Goal: Task Accomplishment & Management: Manage account settings

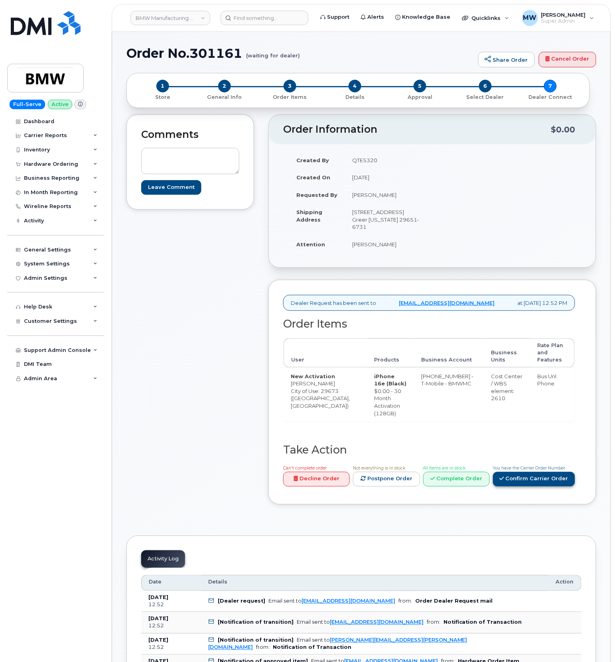
click at [529, 487] on link "Confirm Carrier Order" at bounding box center [534, 479] width 82 height 15
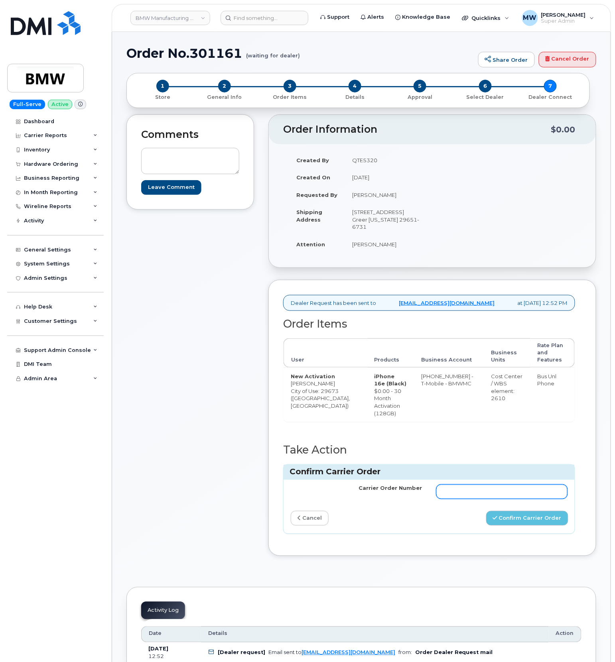
click at [530, 499] on input "Carrier Order Number" at bounding box center [501, 492] width 131 height 14
paste input "771897335"
type input "771897335"
click at [534, 526] on button "Confirm Carrier Order" at bounding box center [527, 518] width 82 height 15
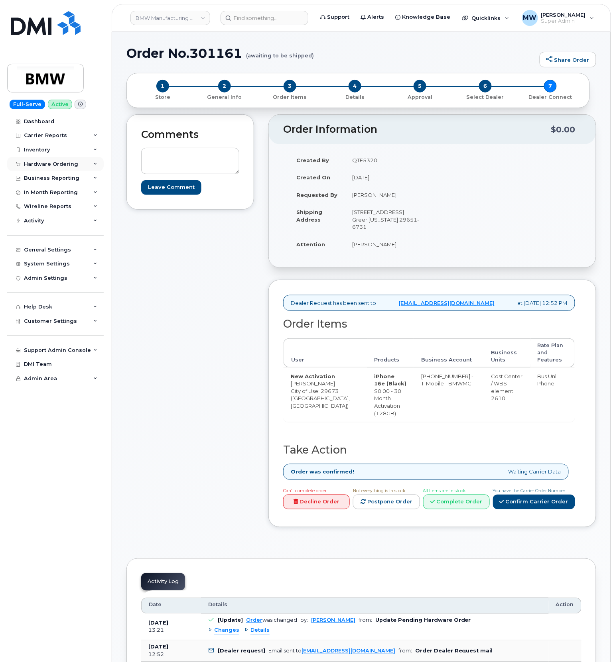
click at [48, 168] on div "Hardware Ordering" at bounding box center [55, 164] width 97 height 14
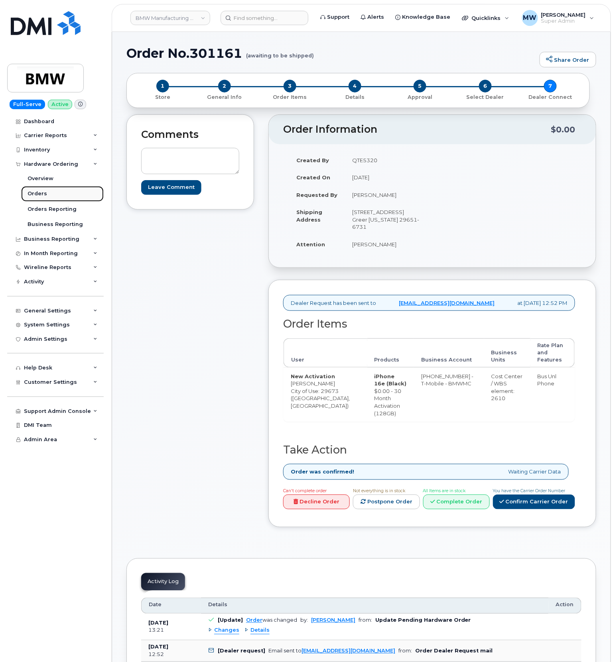
click at [37, 195] on div "Orders" at bounding box center [38, 193] width 20 height 7
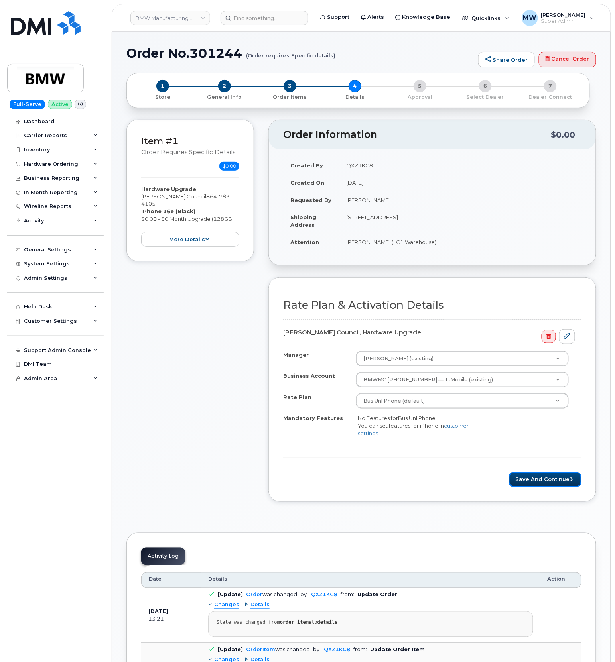
drag, startPoint x: 533, startPoint y: 481, endPoint x: 532, endPoint y: 474, distance: 6.5
click at [533, 480] on button "Save and Continue" at bounding box center [545, 480] width 73 height 15
click at [519, 483] on button "Save and Continue" at bounding box center [545, 480] width 73 height 15
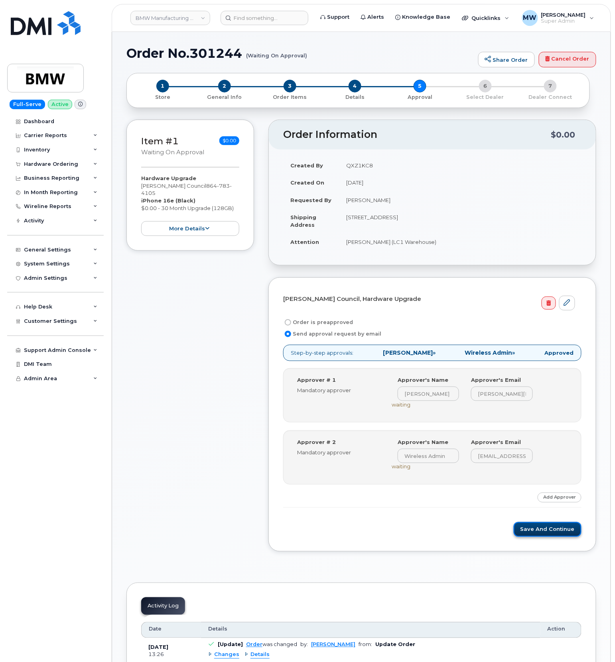
drag, startPoint x: 537, startPoint y: 531, endPoint x: 418, endPoint y: 260, distance: 296.1
click at [537, 530] on button "Save and Continue" at bounding box center [548, 529] width 68 height 15
click at [548, 532] on button "Save and Continue" at bounding box center [548, 529] width 68 height 15
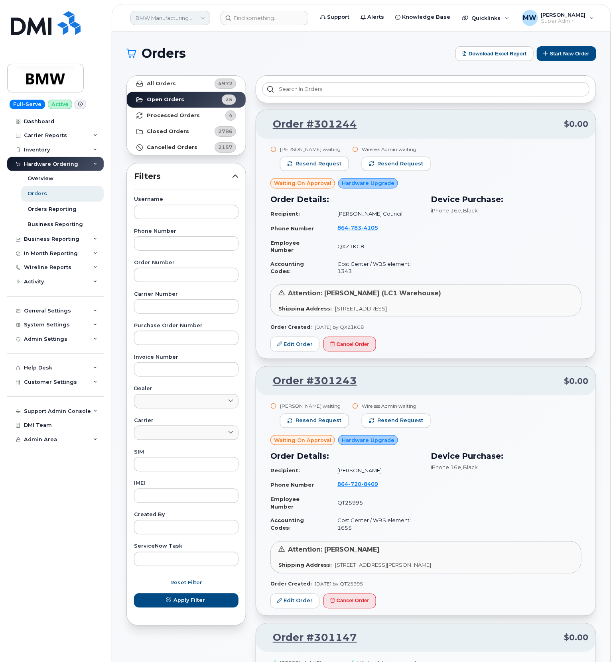
click at [205, 18] on link "BMW Manufacturing Co LLC" at bounding box center [170, 18] width 80 height 14
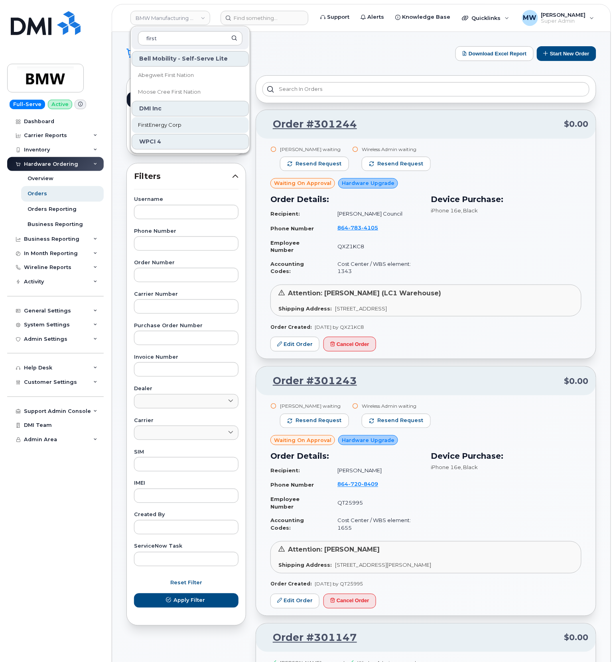
type input "first"
click at [192, 120] on link "FirstEnergy Corp" at bounding box center [190, 125] width 117 height 16
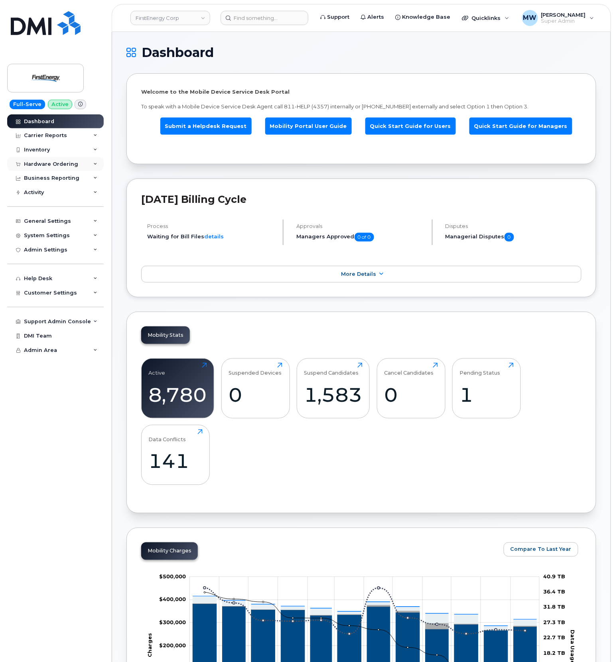
click at [55, 161] on div "Hardware Ordering" at bounding box center [51, 164] width 54 height 6
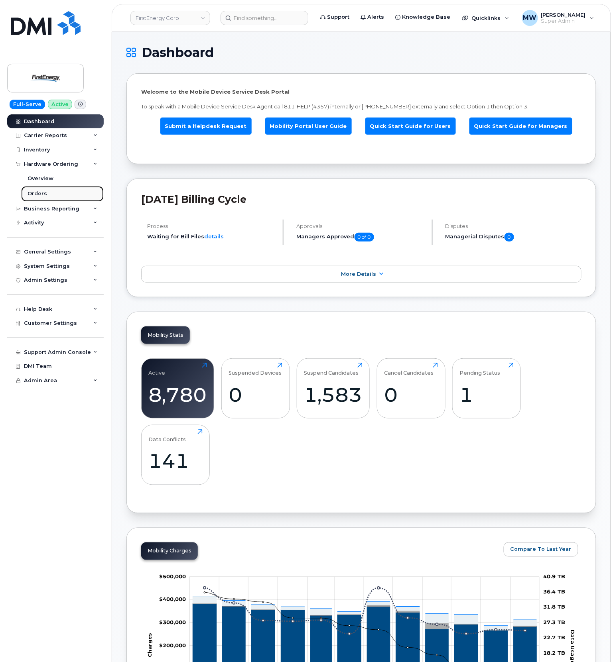
click at [44, 191] on div "Orders" at bounding box center [38, 193] width 20 height 7
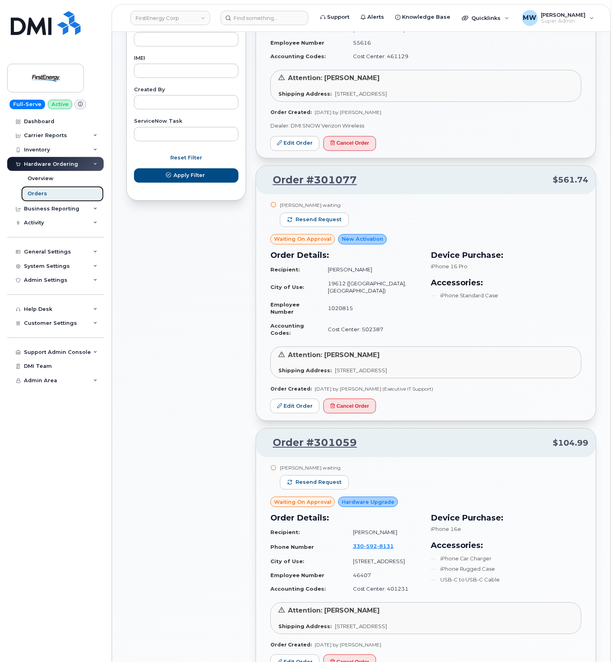
scroll to position [160, 0]
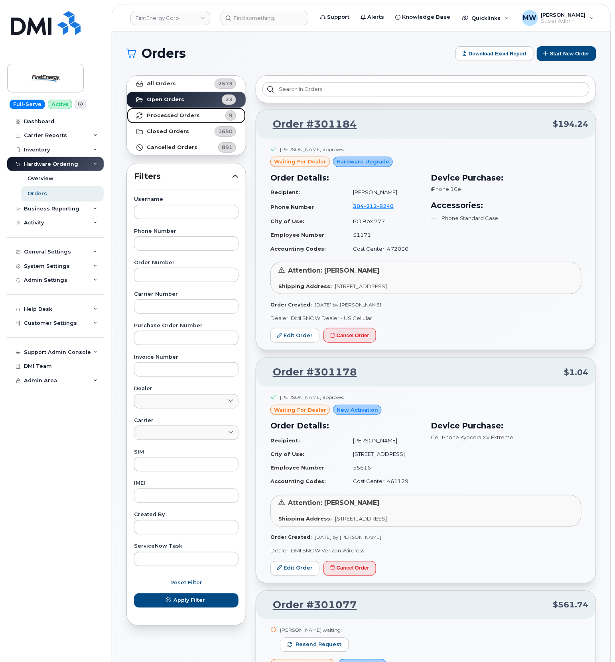
click at [188, 115] on strong "Processed Orders" at bounding box center [173, 115] width 53 height 6
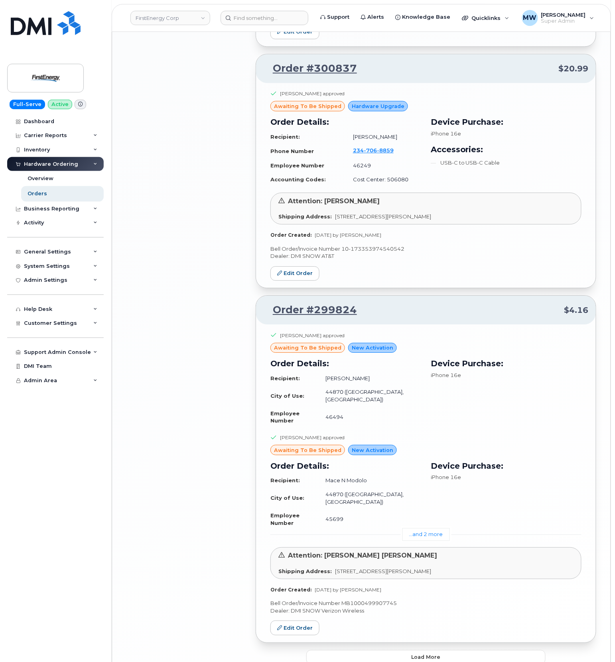
scroll to position [1505, 0]
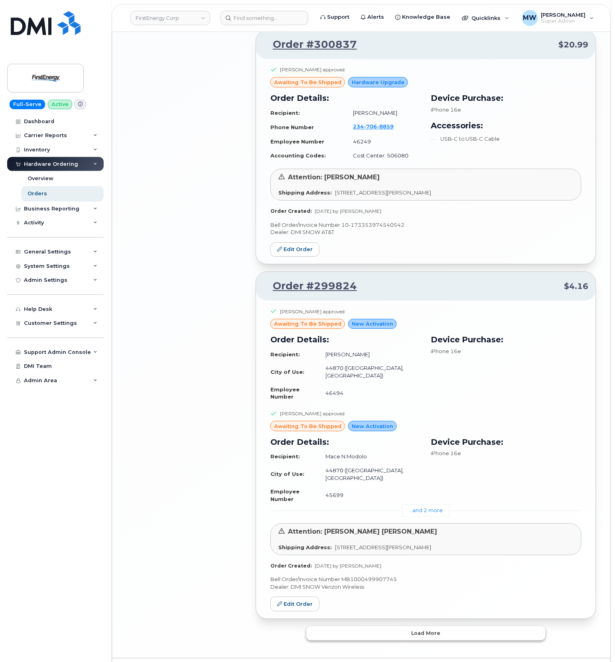
click at [423, 630] on span "Load more" at bounding box center [426, 634] width 29 height 8
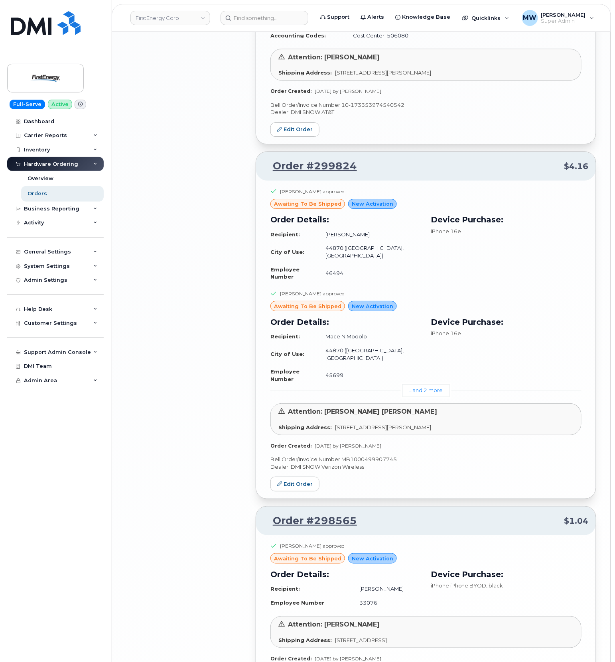
scroll to position [1701, 0]
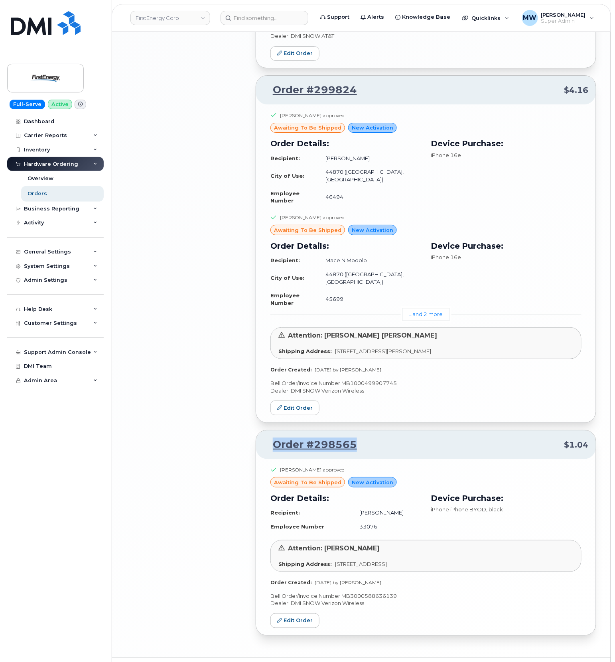
drag, startPoint x: 360, startPoint y: 418, endPoint x: 270, endPoint y: 414, distance: 90.6
click at [270, 431] on div "Order #298565 $1.04" at bounding box center [426, 445] width 340 height 29
copy link "Order #298565"
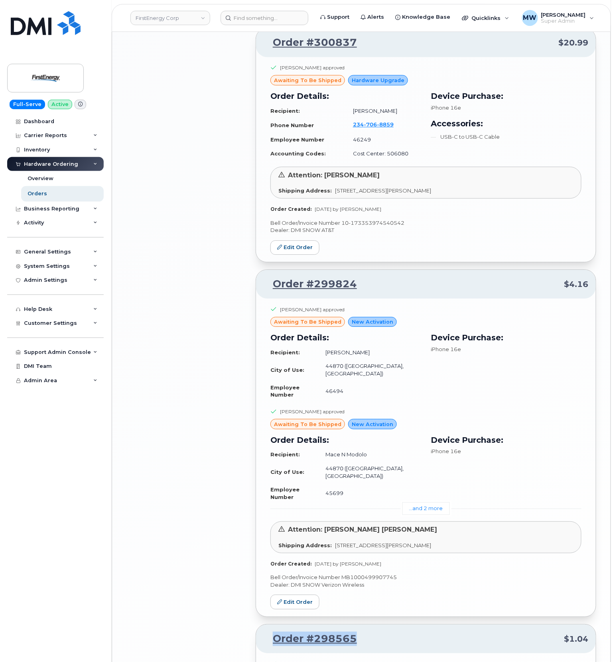
scroll to position [1488, 0]
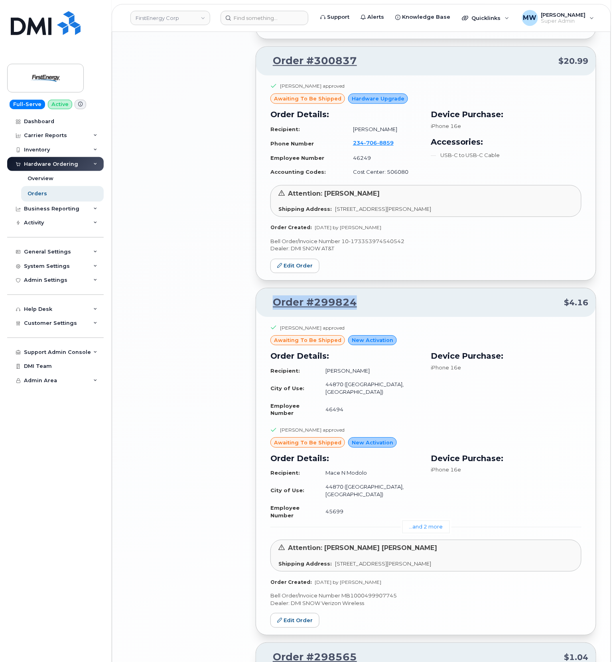
drag, startPoint x: 358, startPoint y: 309, endPoint x: 274, endPoint y: 306, distance: 84.2
click at [274, 306] on p "Order #299824 $4.16" at bounding box center [425, 302] width 325 height 14
copy link "Order #299824"
drag, startPoint x: 305, startPoint y: 72, endPoint x: 297, endPoint y: 90, distance: 19.8
click at [271, 68] on p "Order #300837 $20.99" at bounding box center [425, 61] width 325 height 14
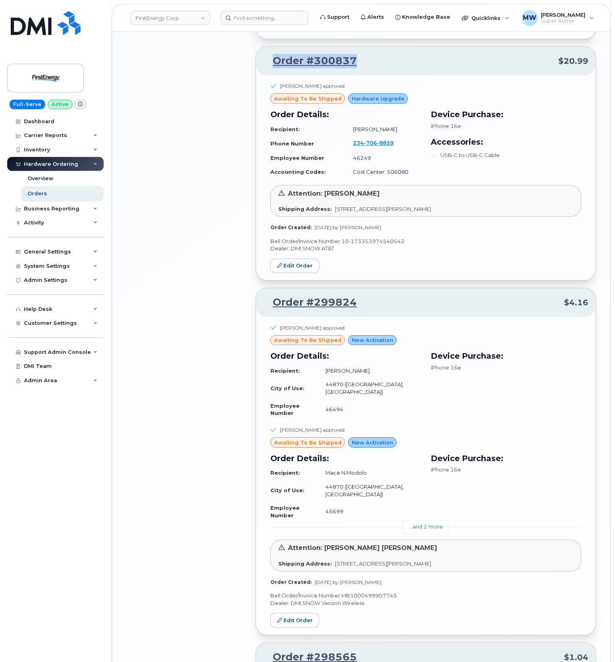
copy link "Order #300837"
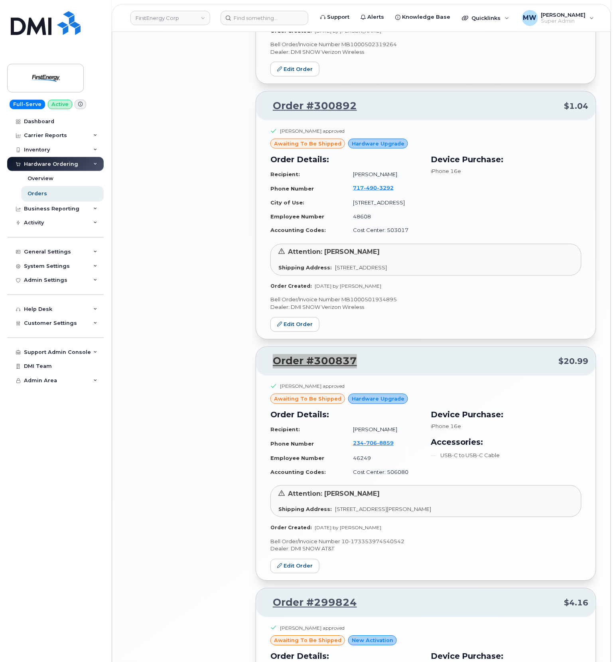
scroll to position [1169, 0]
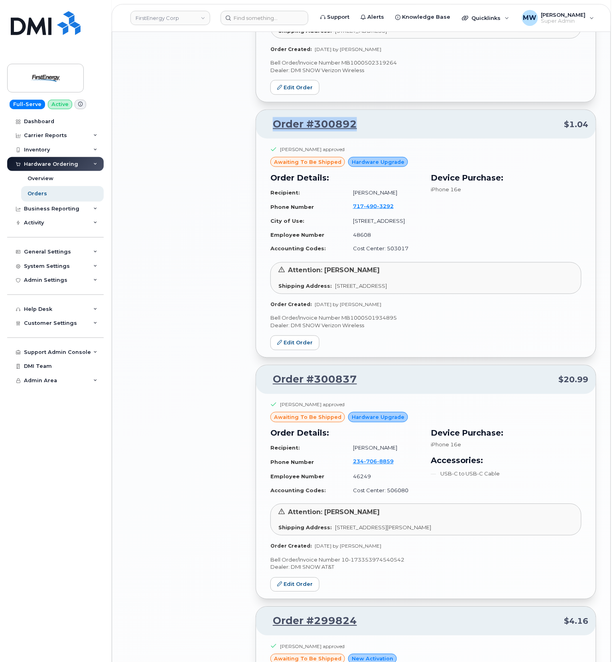
drag, startPoint x: 372, startPoint y: 128, endPoint x: 258, endPoint y: 133, distance: 114.2
click at [258, 133] on div "Order #300892 $1.04" at bounding box center [426, 124] width 340 height 29
copy link "Order #300892"
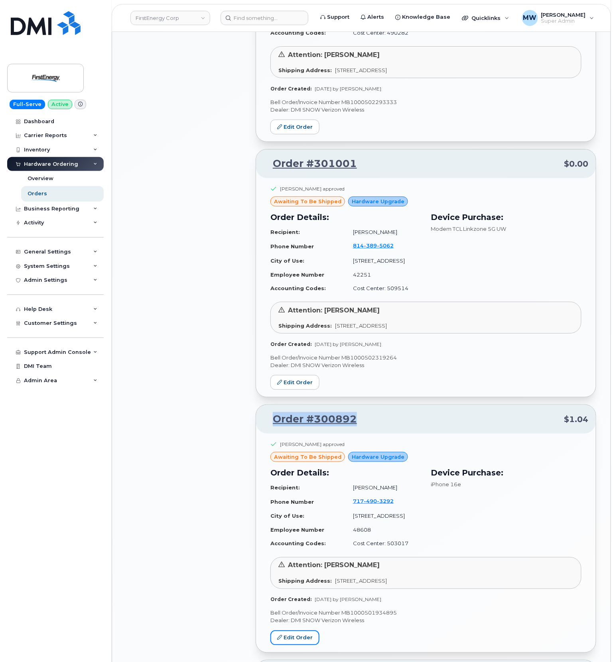
scroll to position [850, 0]
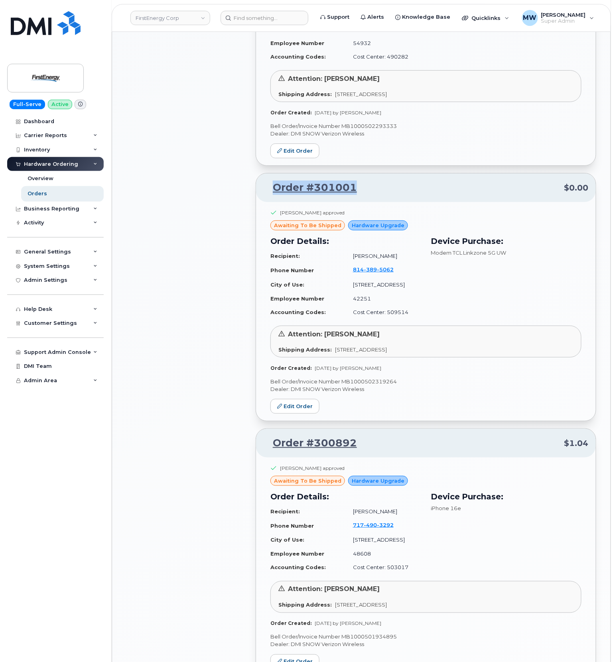
drag, startPoint x: 390, startPoint y: 195, endPoint x: 251, endPoint y: 203, distance: 139.4
click at [251, 203] on div "Order #301138 $104.99 Eric J Leonard approved awaiting to be shipped Hardware U…" at bounding box center [426, 359] width 350 height 2278
copy link "Order #301001"
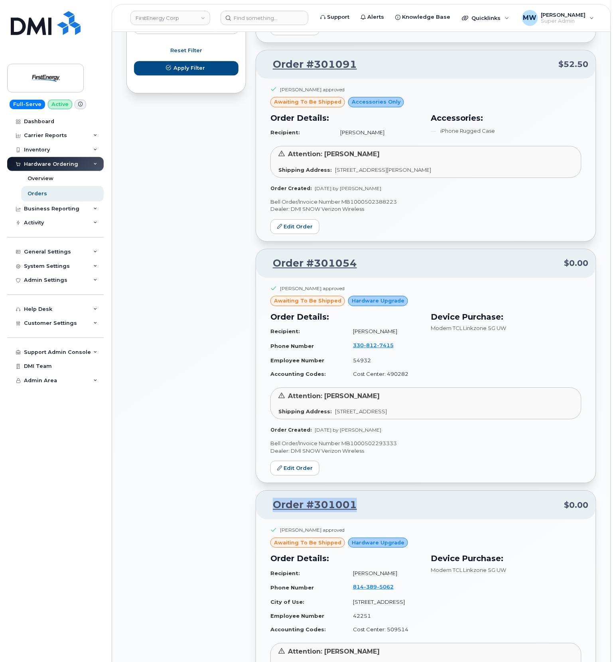
scroll to position [531, 0]
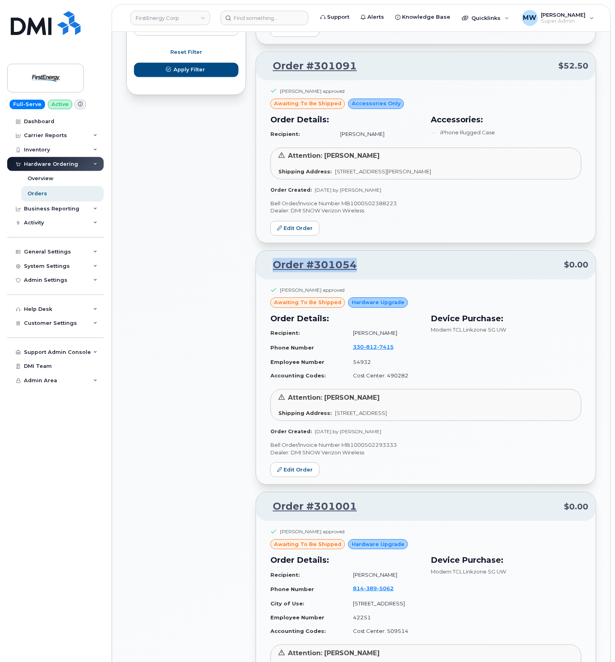
drag, startPoint x: 370, startPoint y: 266, endPoint x: 268, endPoint y: 270, distance: 102.2
click at [268, 270] on p "Order #301054 $0.00" at bounding box center [425, 265] width 325 height 14
copy link "Order #301054"
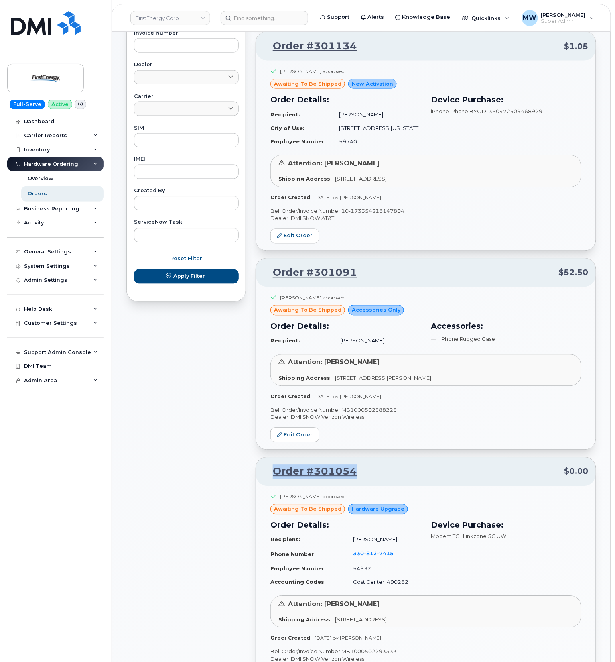
scroll to position [318, 0]
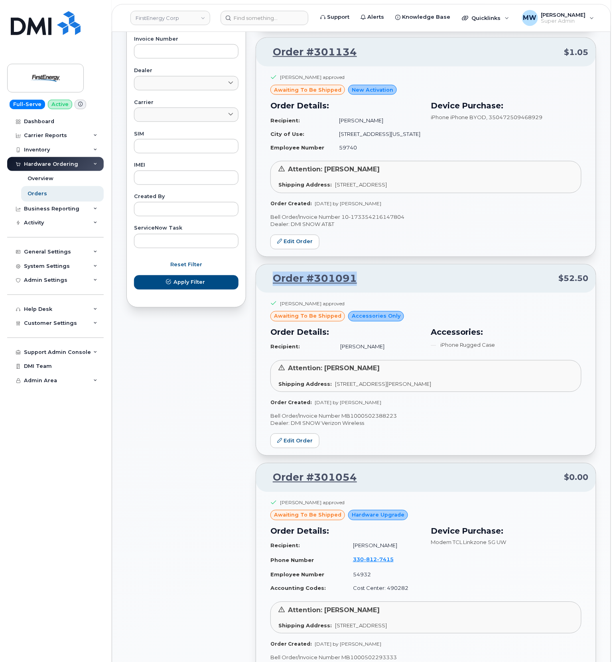
drag, startPoint x: 372, startPoint y: 278, endPoint x: 270, endPoint y: 291, distance: 103.7
click at [270, 289] on div "Order #301091 $52.50" at bounding box center [426, 279] width 340 height 29
copy link "Order #301091"
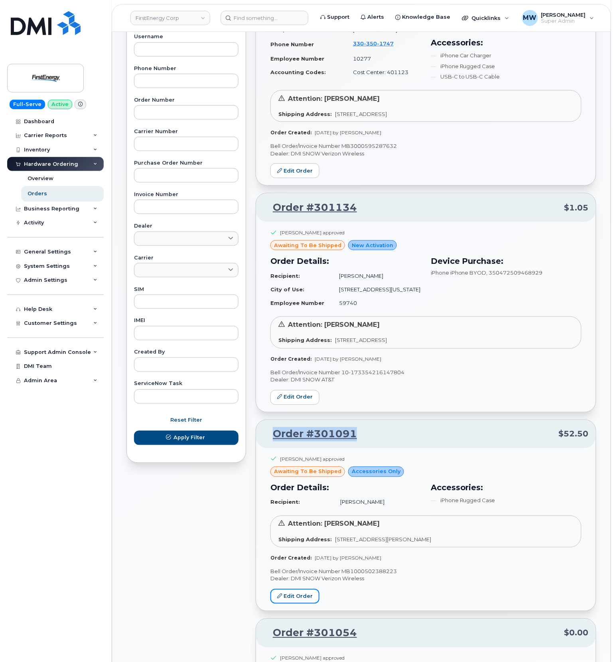
scroll to position [159, 0]
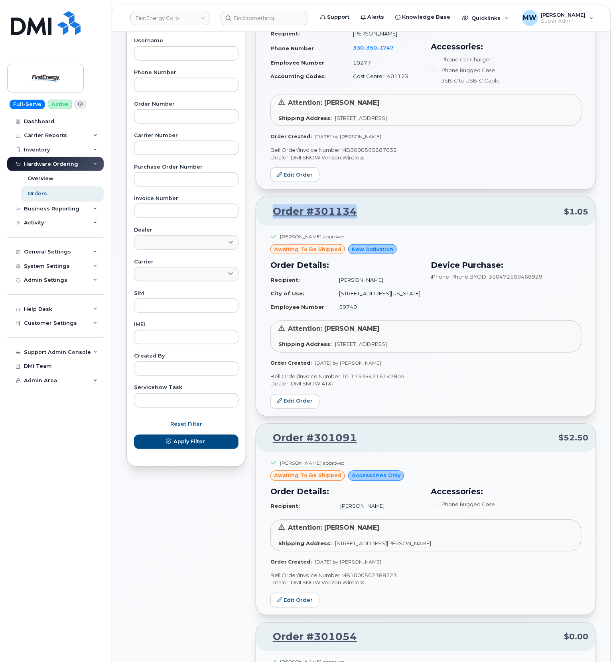
drag, startPoint x: 329, startPoint y: 211, endPoint x: 270, endPoint y: 211, distance: 59.0
click at [270, 211] on p "Order #301134 $1.05" at bounding box center [425, 212] width 325 height 14
copy link "Order #301134"
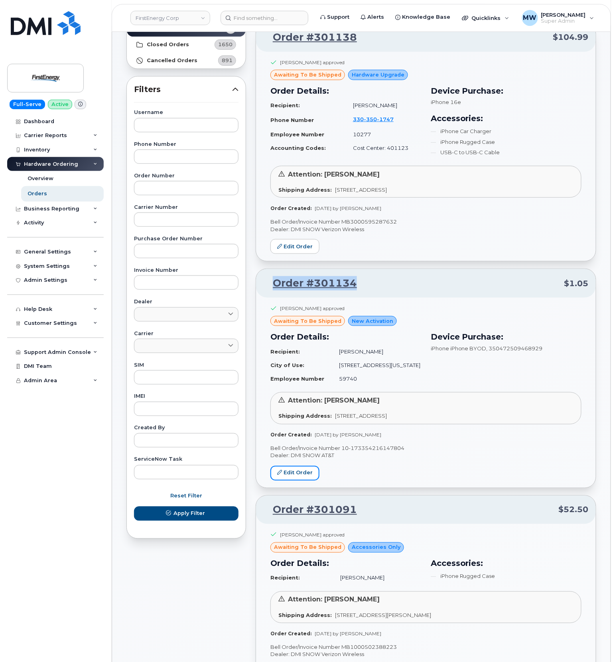
scroll to position [0, 0]
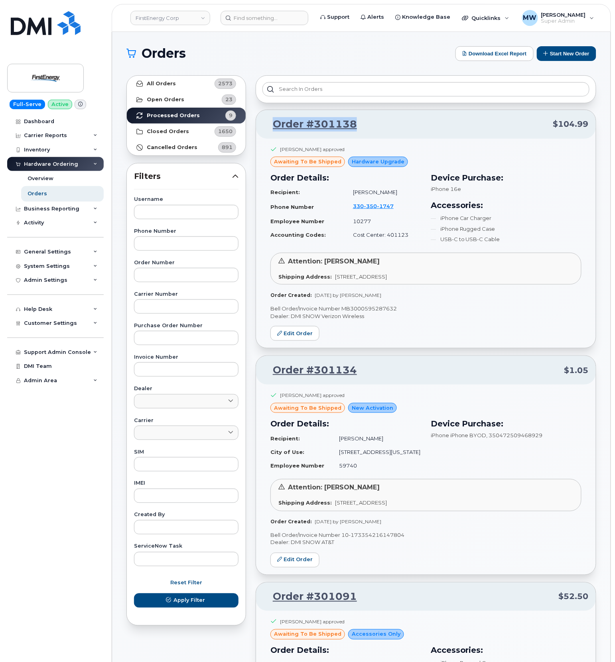
drag, startPoint x: 367, startPoint y: 128, endPoint x: 273, endPoint y: 133, distance: 93.8
click at [273, 133] on div "Order #301138 $104.99" at bounding box center [426, 124] width 340 height 29
copy link "Order #301138"
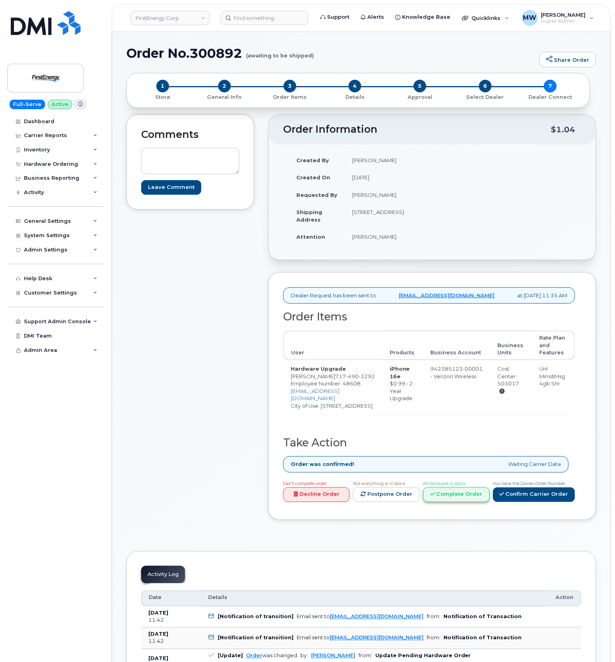
click at [457, 493] on link "Complete Order" at bounding box center [456, 495] width 67 height 15
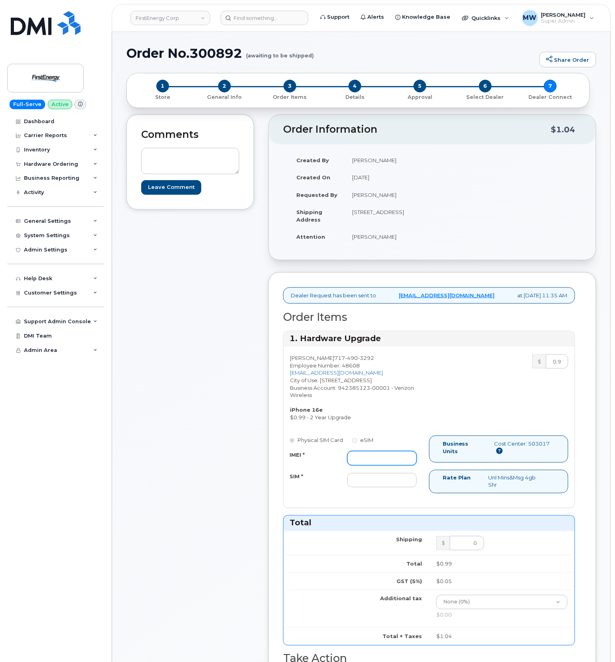
drag, startPoint x: 369, startPoint y: 458, endPoint x: 423, endPoint y: 465, distance: 54.3
click at [369, 458] on input "IMEI *" at bounding box center [381, 458] width 69 height 14
paste input "353234881139115"
type input "353234881139115"
click at [373, 479] on input "SIM *" at bounding box center [381, 480] width 69 height 14
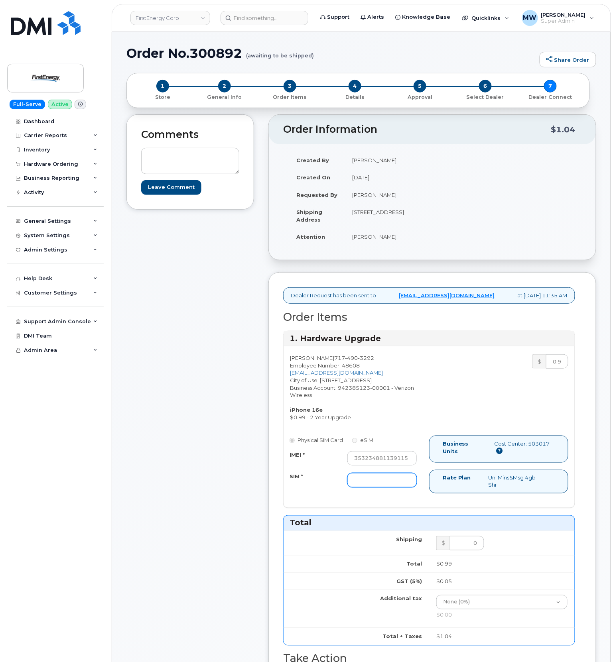
type input "NA"
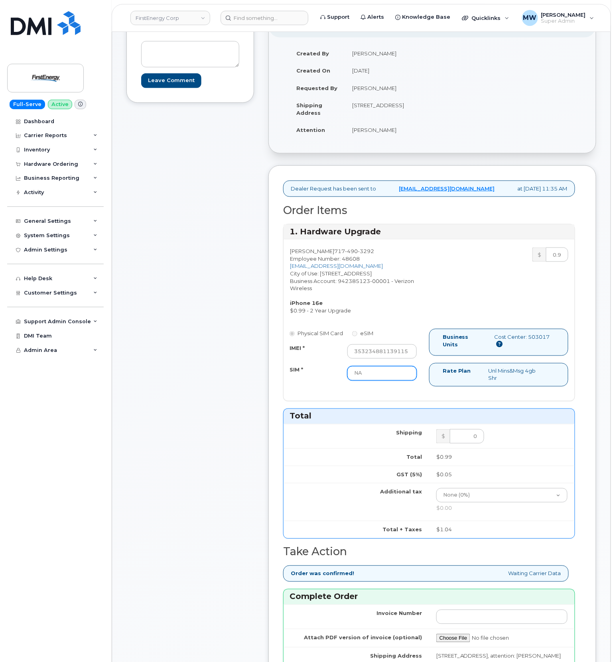
scroll to position [425, 0]
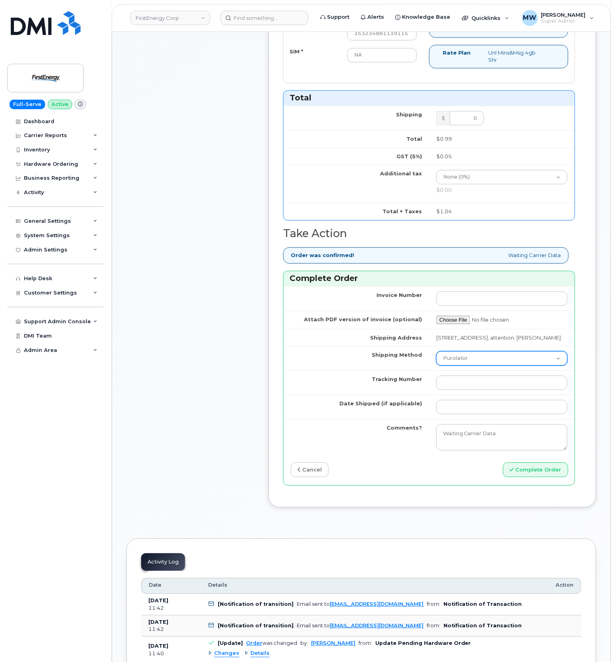
click at [485, 366] on select "Purolator UPS FedEx Canada Post Courier Other Drop Off Pick Up" at bounding box center [501, 359] width 131 height 14
click at [436, 363] on select "Purolator UPS FedEx Canada Post Courier Other Drop Off Pick Up" at bounding box center [501, 359] width 131 height 14
drag, startPoint x: 468, startPoint y: 372, endPoint x: 466, endPoint y: 377, distance: 5.0
click at [466, 366] on select "Purolator UPS FedEx Canada Post Courier Other Drop Off Pick Up" at bounding box center [501, 359] width 131 height 14
select select "FedEx"
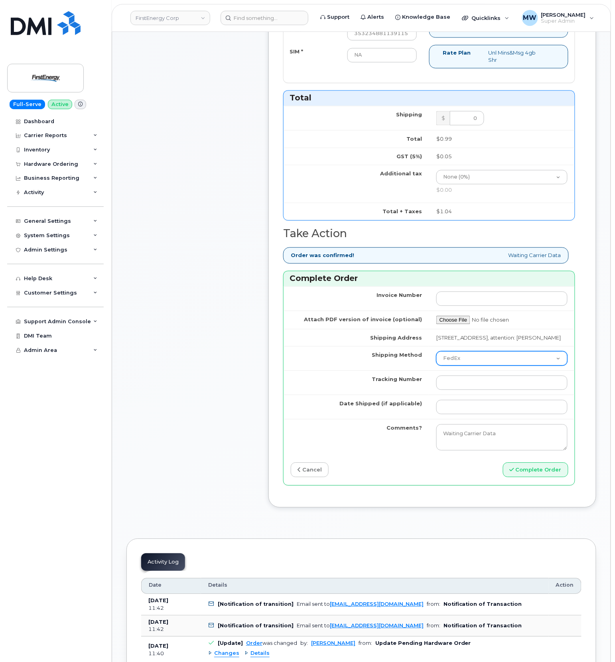
click at [436, 363] on select "Purolator UPS FedEx Canada Post Courier Other Drop Off Pick Up" at bounding box center [501, 359] width 131 height 14
click at [459, 390] on input "Tracking Number" at bounding box center [501, 383] width 131 height 14
paste input "480963565720"
type input "480963565720"
click at [509, 420] on td at bounding box center [502, 407] width 146 height 24
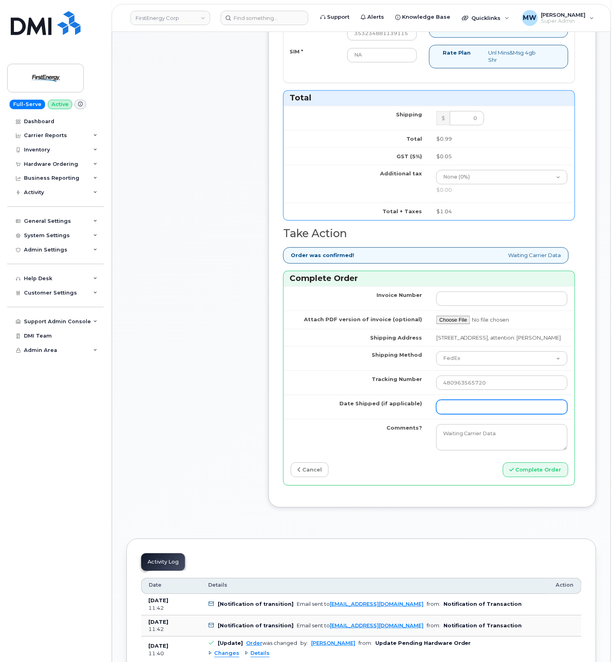
click at [500, 415] on input "Date Shipped (if applicable)" at bounding box center [501, 407] width 131 height 14
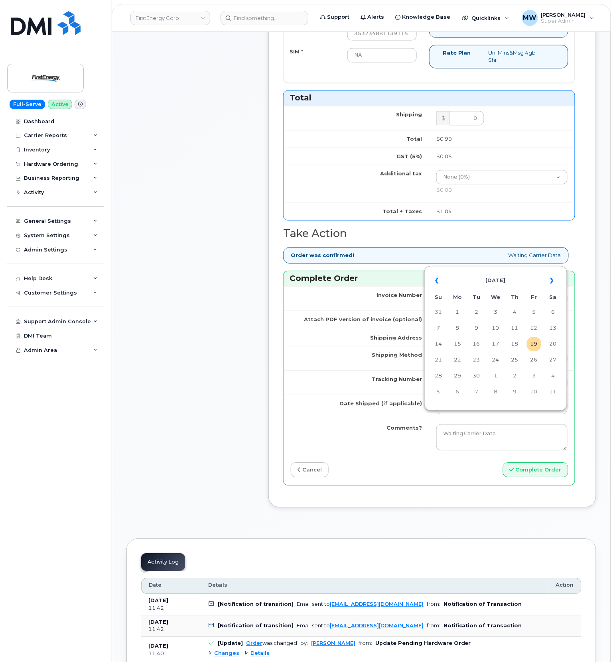
click at [494, 348] on td "17" at bounding box center [495, 344] width 14 height 14
type input "2025-09-17"
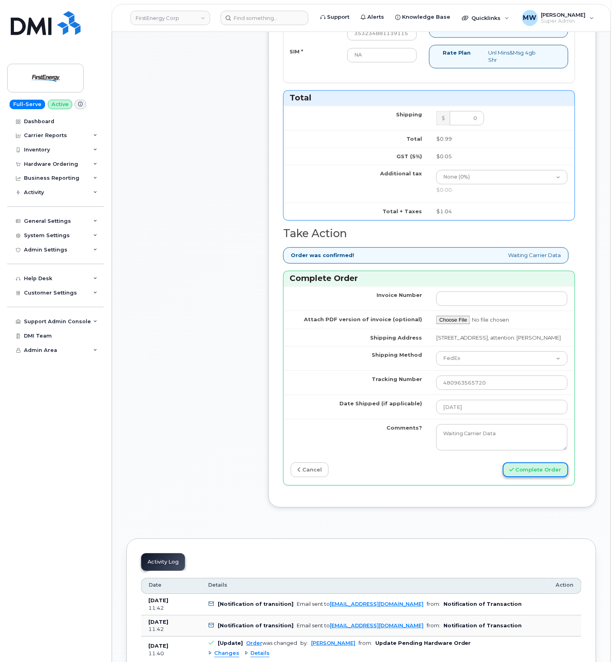
click at [541, 478] on button "Complete Order" at bounding box center [535, 470] width 65 height 15
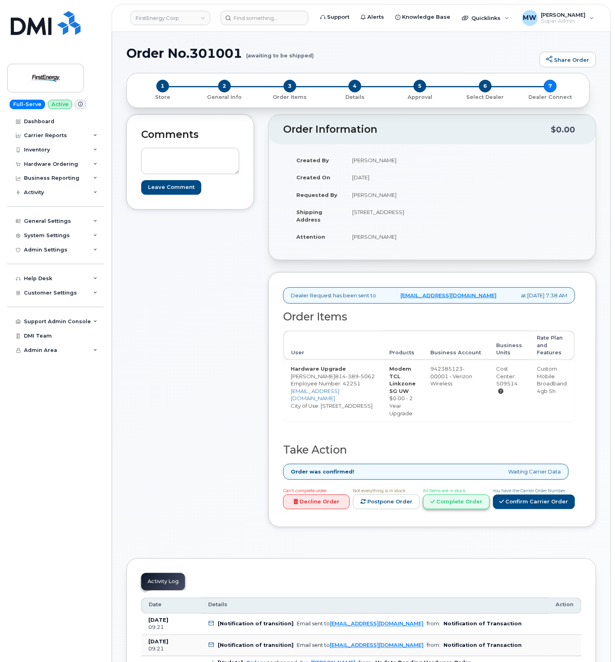
click at [471, 510] on link "Complete Order" at bounding box center [456, 502] width 67 height 15
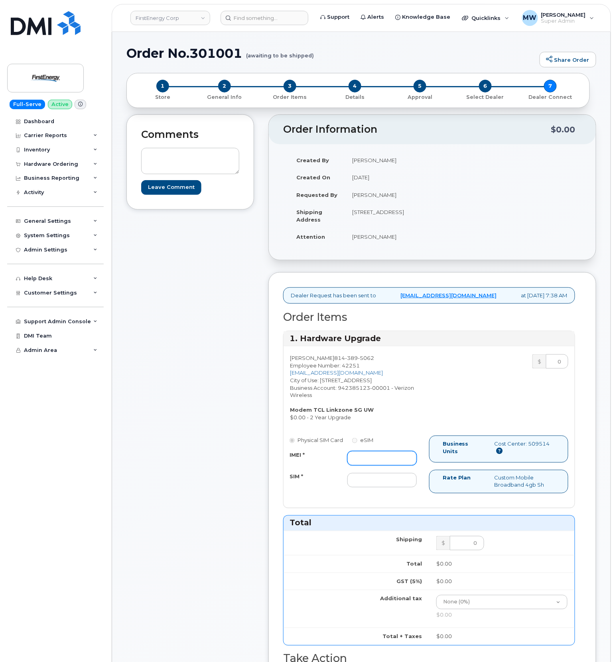
drag, startPoint x: 374, startPoint y: 473, endPoint x: 367, endPoint y: 472, distance: 7.2
click at [374, 466] on input "IMEI *" at bounding box center [381, 458] width 69 height 14
paste input "990018054248921"
type input "990018054248921"
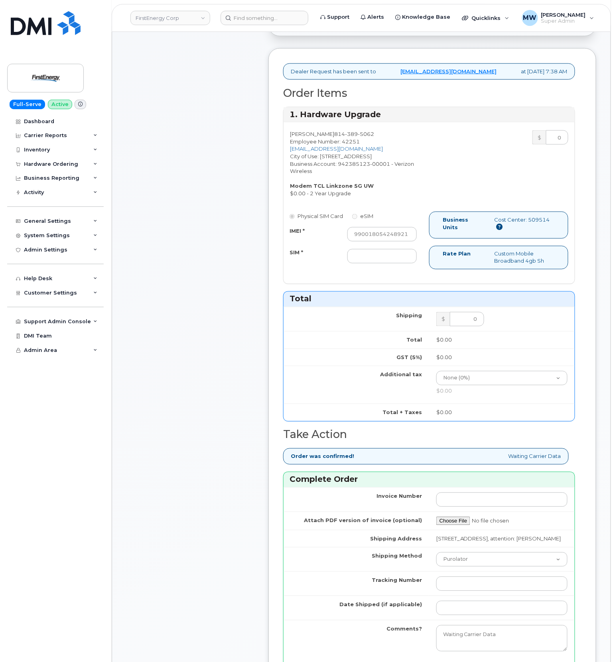
scroll to position [266, 0]
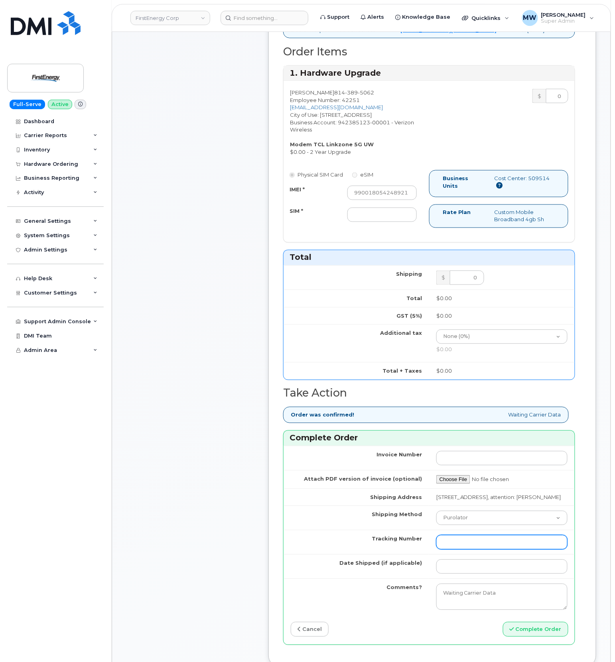
drag, startPoint x: 456, startPoint y: 567, endPoint x: 456, endPoint y: 555, distance: 12.0
click at [456, 550] on input "Tracking Number" at bounding box center [501, 543] width 131 height 14
paste input "1ZHF12012915924208"
type input "1ZHF12012915924208"
click at [459, 526] on select "Purolator UPS FedEx Canada Post Courier Other Drop Off Pick Up" at bounding box center [501, 518] width 131 height 14
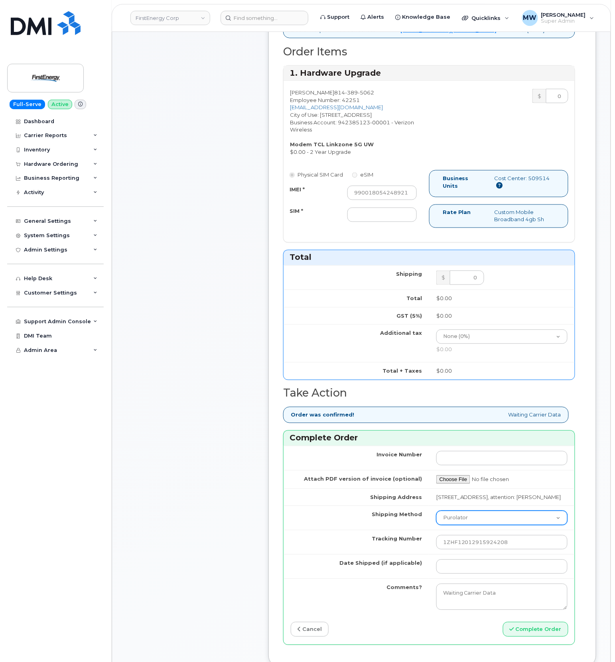
select select "UPS"
click at [436, 526] on select "Purolator UPS FedEx Canada Post Courier Other Drop Off Pick Up" at bounding box center [501, 518] width 131 height 14
click at [389, 222] on input "SIM *" at bounding box center [381, 215] width 69 height 14
paste input "89148000011740169139"
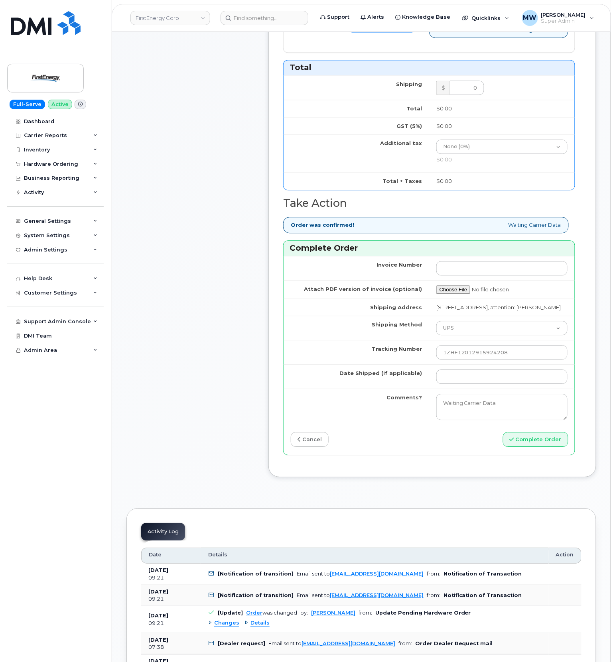
scroll to position [585, 0]
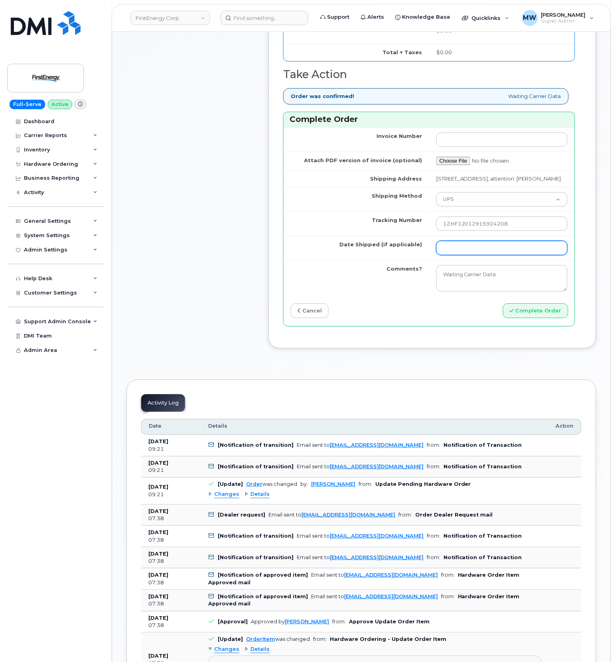
type input "89148000011740169139"
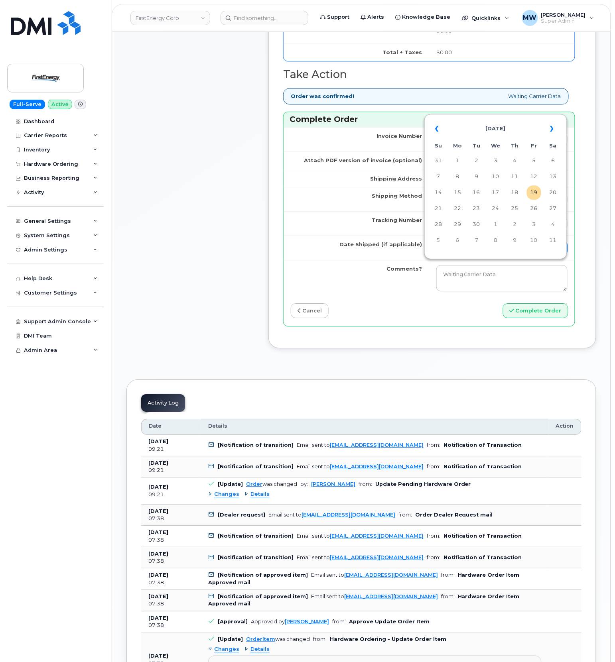
scroll to position [0, 0]
click at [472, 255] on input "Date Shipped (if applicable)" at bounding box center [501, 248] width 131 height 14
click at [528, 192] on td "19" at bounding box center [534, 192] width 14 height 14
type input "2025-09-19"
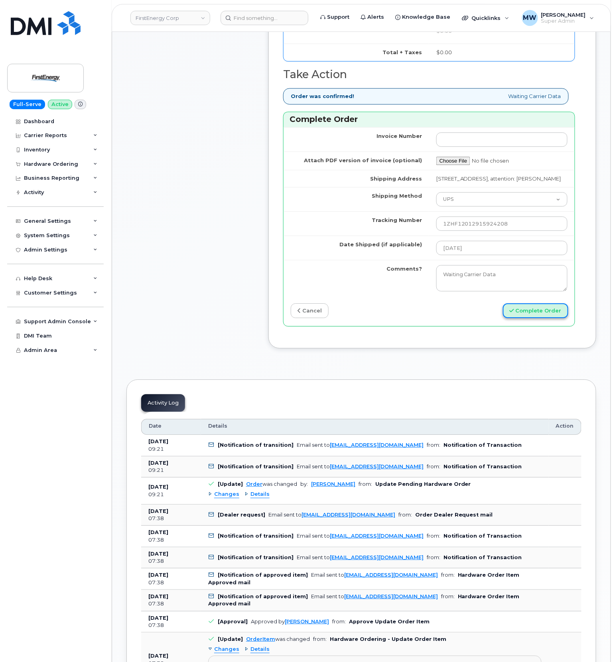
click at [562, 318] on button "Complete Order" at bounding box center [535, 310] width 65 height 15
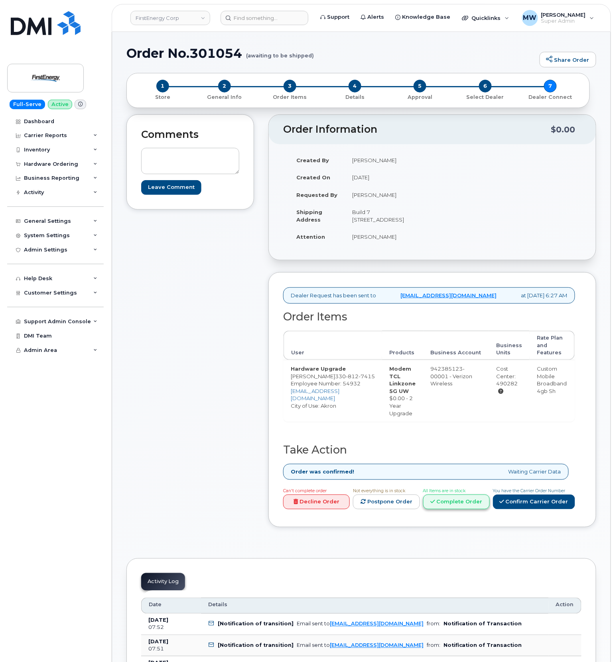
click at [475, 510] on link "Complete Order" at bounding box center [456, 502] width 67 height 15
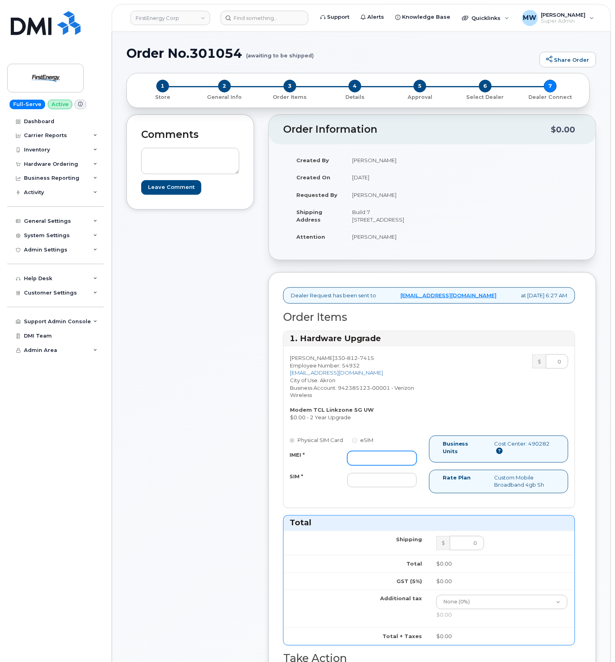
click at [380, 466] on input "IMEI *" at bounding box center [381, 458] width 69 height 14
paste input "990018054272939"
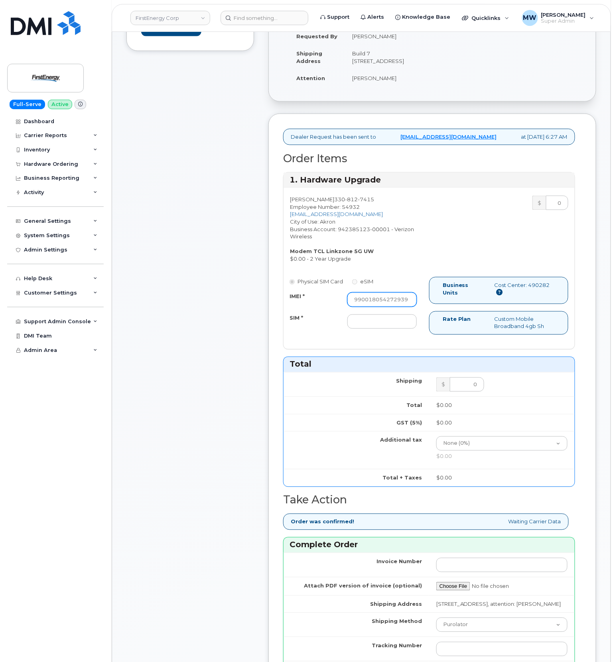
scroll to position [160, 0]
type input "990018054272939"
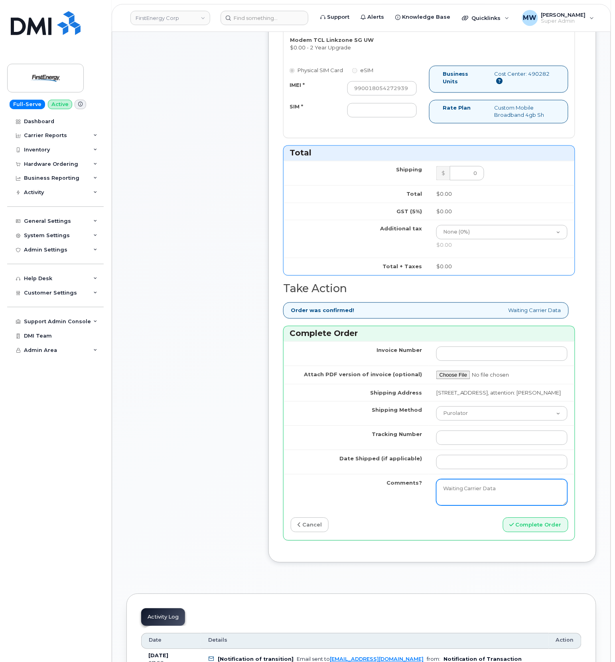
scroll to position [372, 0]
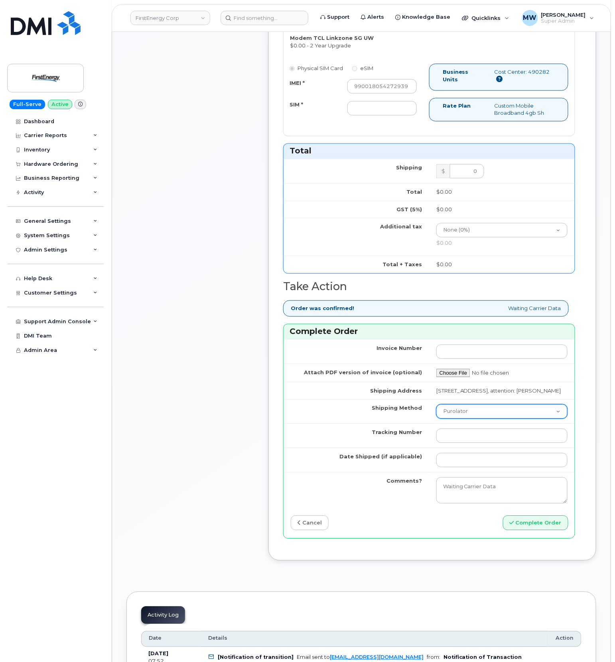
click at [473, 419] on select "Purolator UPS FedEx Canada Post Courier Other Drop Off Pick Up" at bounding box center [501, 412] width 131 height 14
select select "UPS"
click at [436, 419] on select "Purolator UPS FedEx Canada Post Courier Other Drop Off Pick Up" at bounding box center [501, 412] width 131 height 14
click at [471, 443] on input "Tracking Number" at bounding box center [501, 436] width 131 height 14
paste input "1ZHF12012915913443"
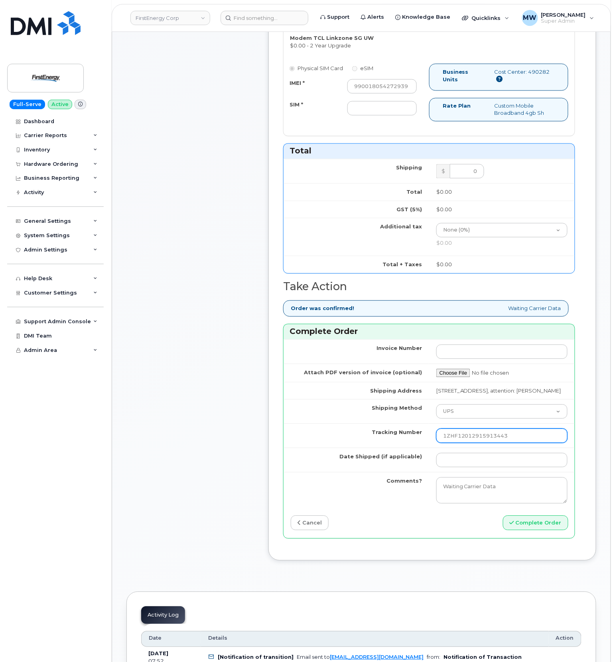
type input "1ZHF12012915913443"
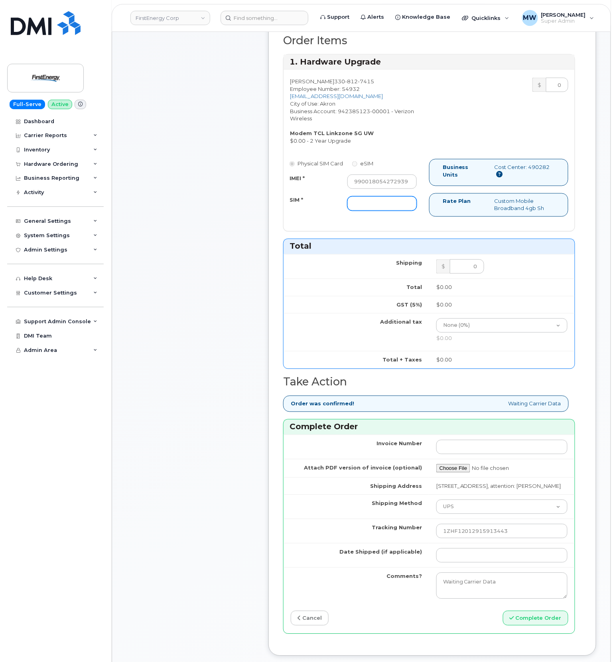
scroll to position [266, 0]
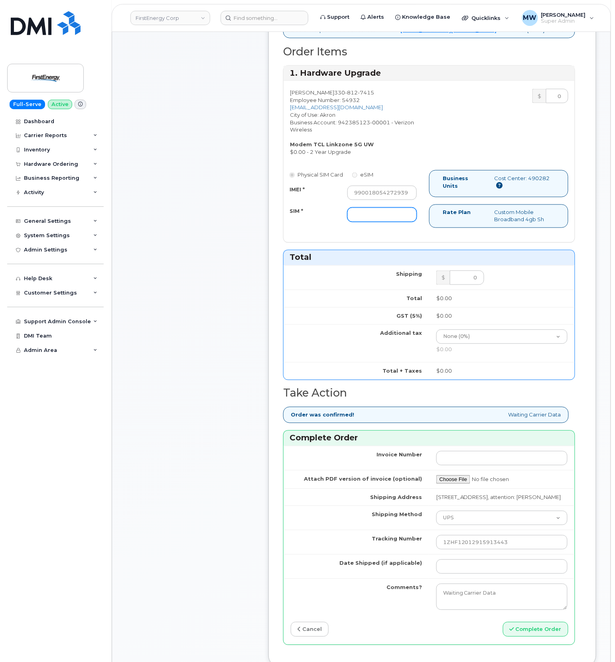
click at [374, 222] on input "SIM *" at bounding box center [381, 215] width 69 height 14
paste input "[TECHNICAL_ID]"
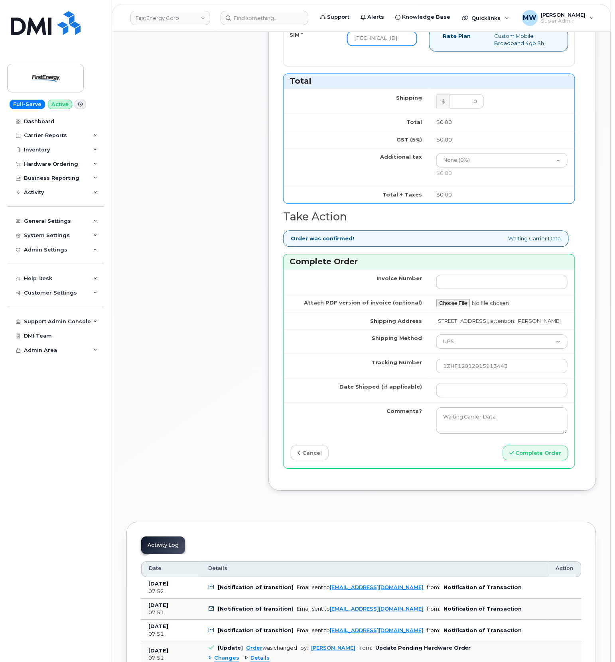
scroll to position [479, 0]
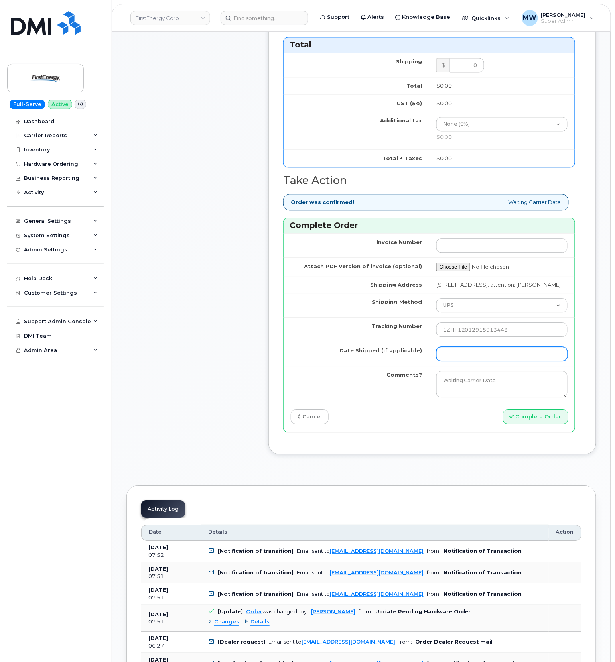
type input "[TECHNICAL_ID]"
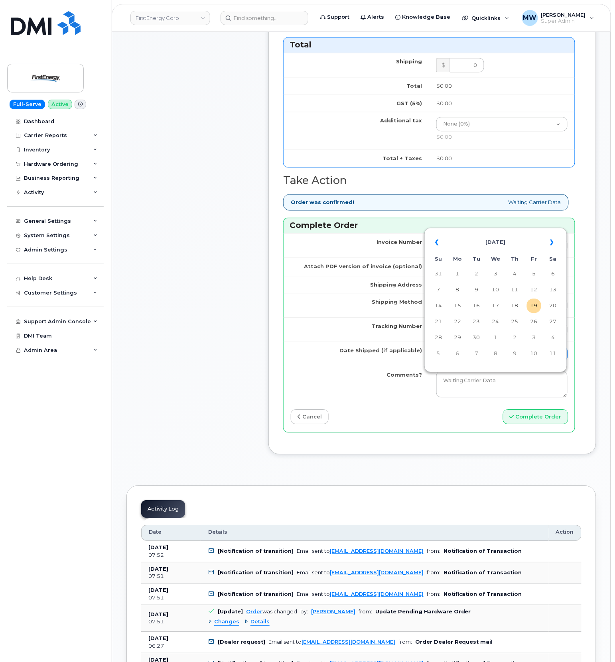
scroll to position [0, 0]
click at [473, 361] on input "Date Shipped (if applicable)" at bounding box center [501, 354] width 131 height 14
click at [509, 305] on td "18" at bounding box center [515, 306] width 14 height 14
type input "[DATE]"
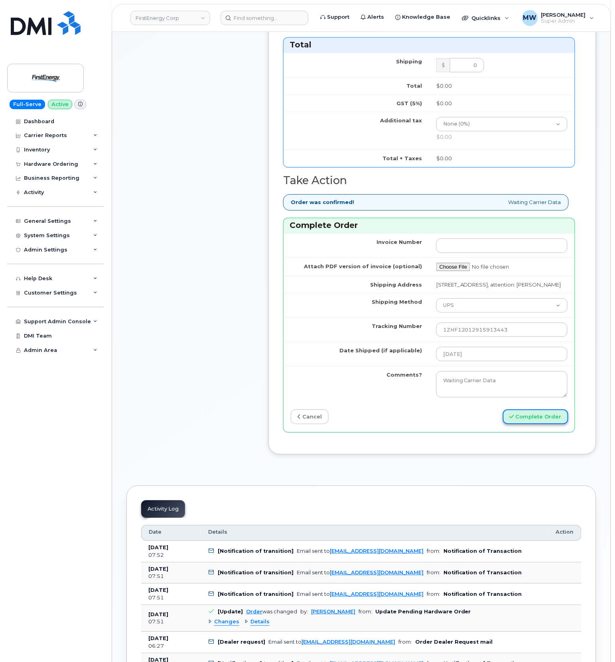
click at [535, 424] on button "Complete Order" at bounding box center [535, 417] width 65 height 15
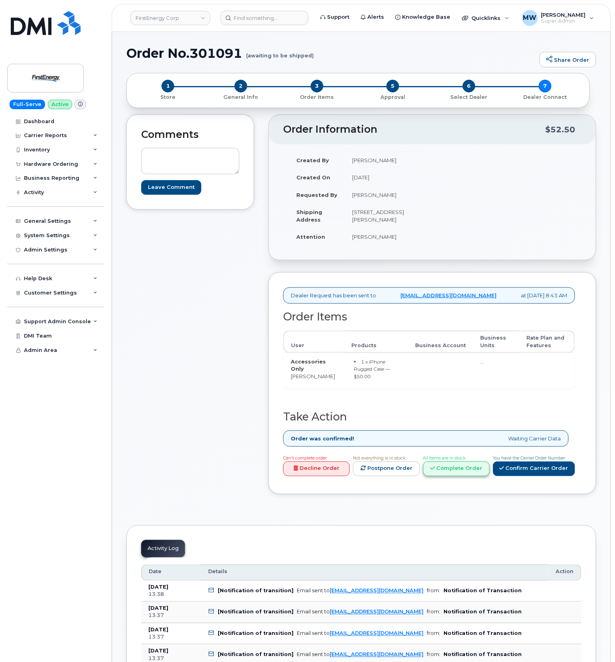
click at [447, 475] on link "Complete Order" at bounding box center [456, 469] width 67 height 15
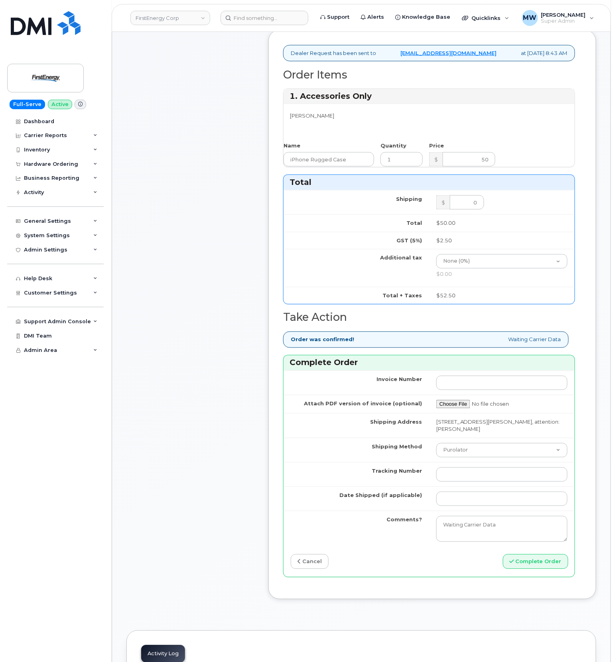
scroll to position [266, 0]
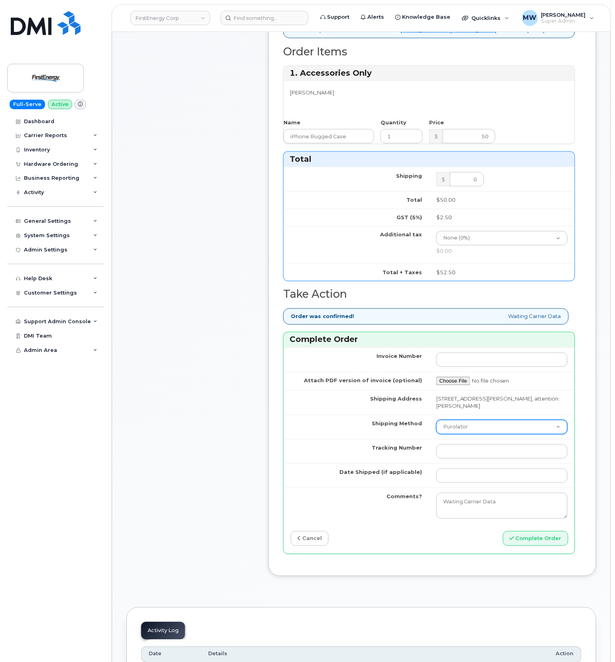
click at [471, 435] on select "Purolator UPS FedEx Canada Post Courier Other Drop Off Pick Up" at bounding box center [501, 427] width 131 height 14
select select "FedEx"
click at [436, 431] on select "Purolator UPS FedEx Canada Post Courier Other Drop Off Pick Up" at bounding box center [501, 427] width 131 height 14
click at [465, 459] on input "Tracking Number" at bounding box center [501, 452] width 131 height 14
paste input "1Z4367573534021888"
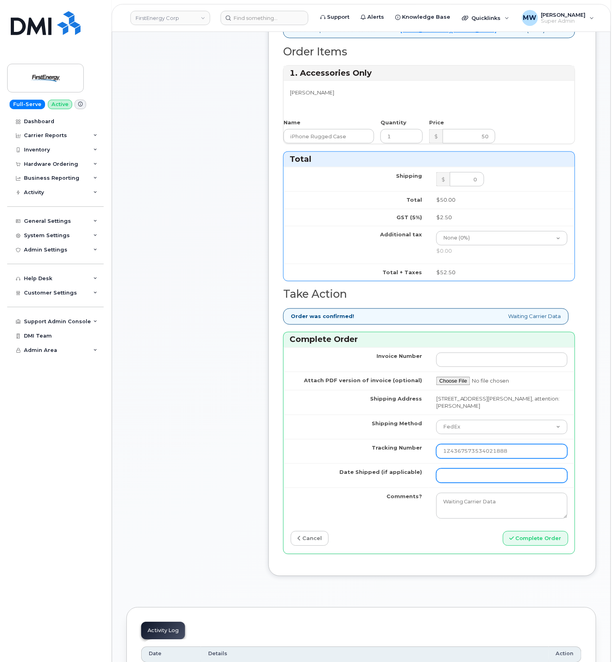
type input "1Z4367573534021888"
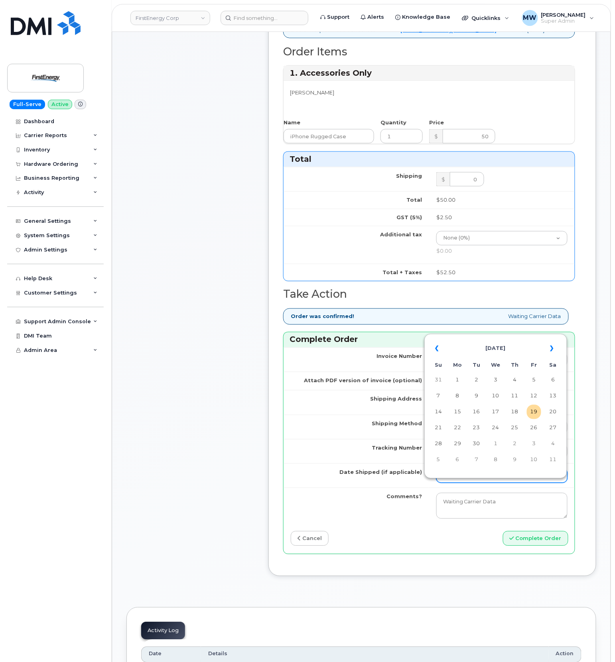
click at [472, 483] on input "Date Shipped (if applicable)" at bounding box center [501, 476] width 131 height 14
click at [532, 409] on td "19" at bounding box center [534, 412] width 14 height 14
type input "2025-09-19"
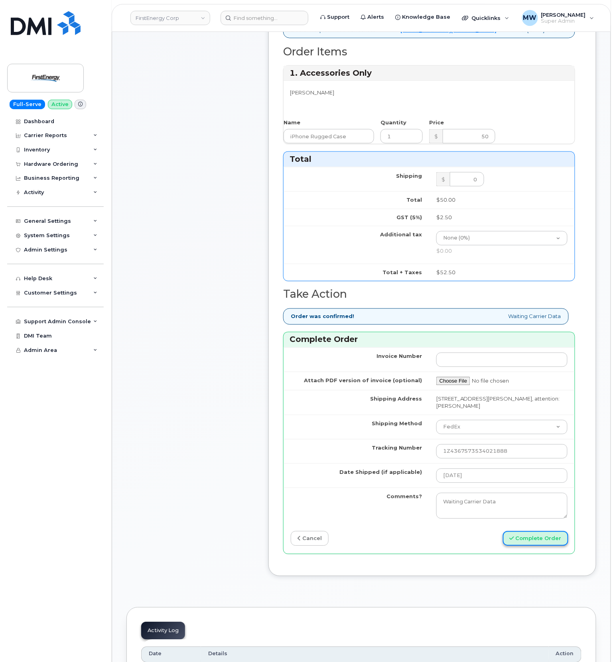
click at [532, 546] on button "Complete Order" at bounding box center [535, 539] width 65 height 15
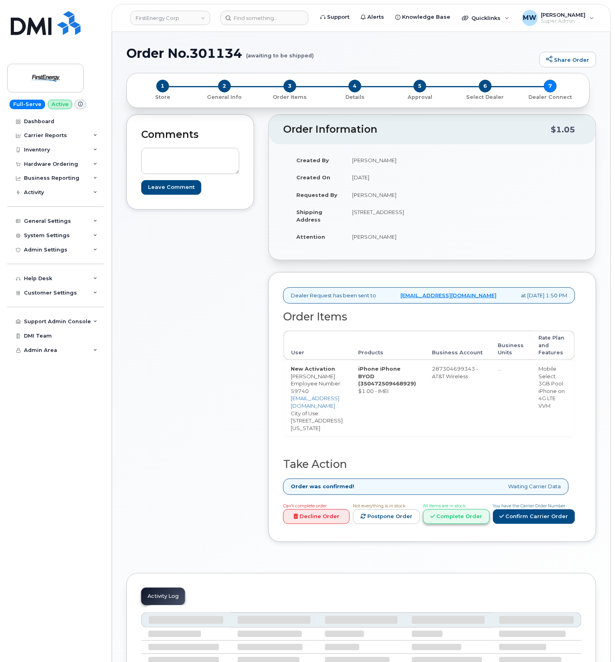
click at [444, 510] on link "Complete Order" at bounding box center [456, 517] width 67 height 15
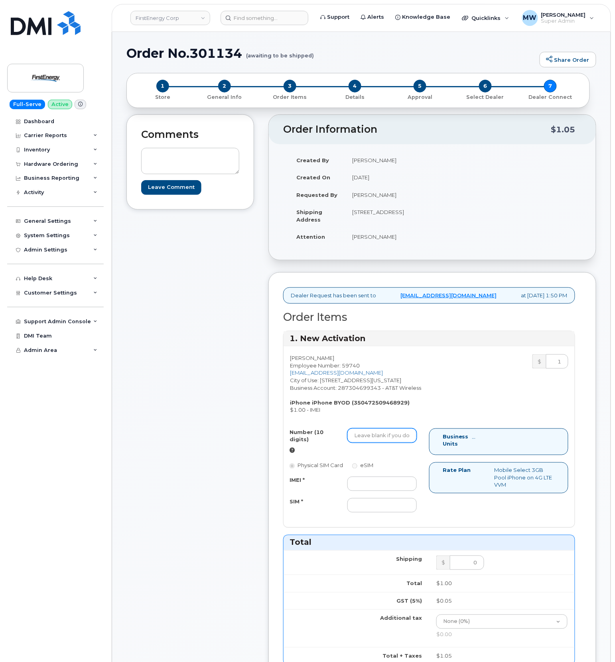
click at [389, 443] on input "Number (10 digits)" at bounding box center [381, 436] width 69 height 14
paste input "[PHONE_NUMBER]"
type input "[PHONE_NUMBER]"
click at [387, 490] on input "IMEI *" at bounding box center [381, 484] width 69 height 14
paste input "350472509468929"
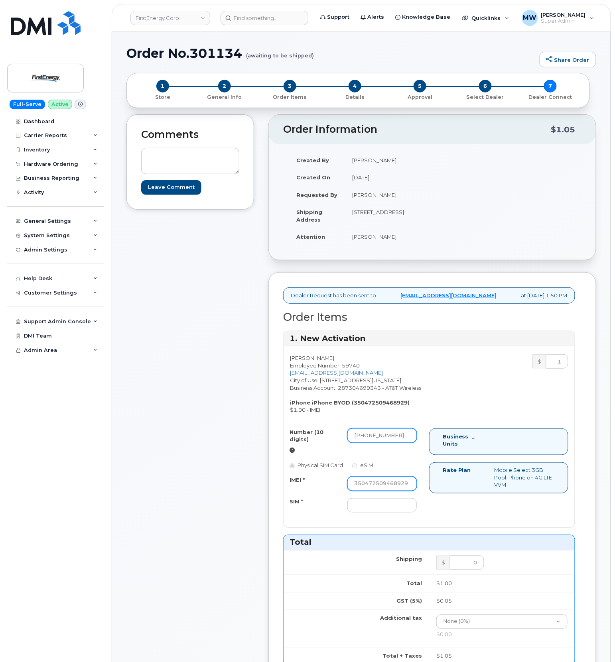
type input "350472509468929"
click at [383, 443] on input "330-240-6318" at bounding box center [381, 436] width 69 height 14
drag, startPoint x: 355, startPoint y: 449, endPoint x: 364, endPoint y: 444, distance: 10.0
click at [356, 443] on input "3302406318" at bounding box center [381, 436] width 69 height 14
click at [412, 443] on input "3302406318" at bounding box center [381, 436] width 69 height 14
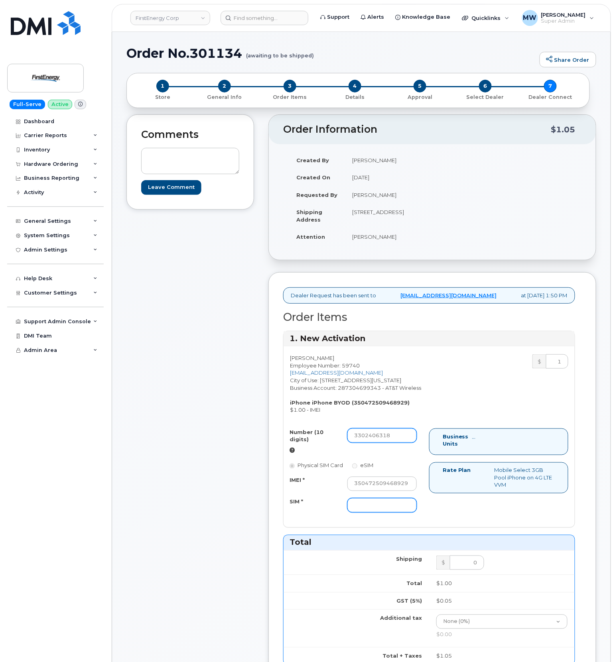
type input "3302406318"
click at [390, 513] on input "SIM *" at bounding box center [381, 505] width 69 height 14
type input "n/a"
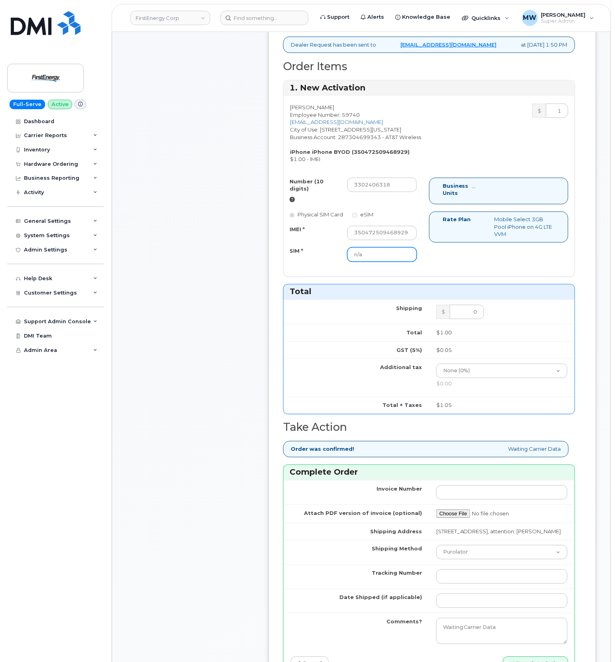
scroll to position [372, 0]
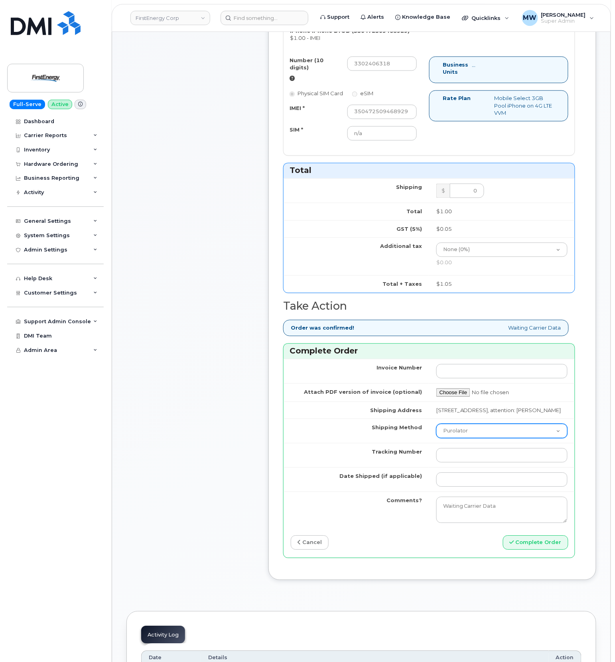
click at [467, 439] on select "Purolator UPS FedEx Canada Post Courier Other Drop Off Pick Up" at bounding box center [501, 431] width 131 height 14
click at [436, 439] on select "Purolator UPS FedEx Canada Post Courier Other Drop Off Pick Up" at bounding box center [501, 431] width 131 height 14
select select "UPS"
click at [498, 463] on input "Tracking Number" at bounding box center [501, 456] width 131 height 14
type input "1"
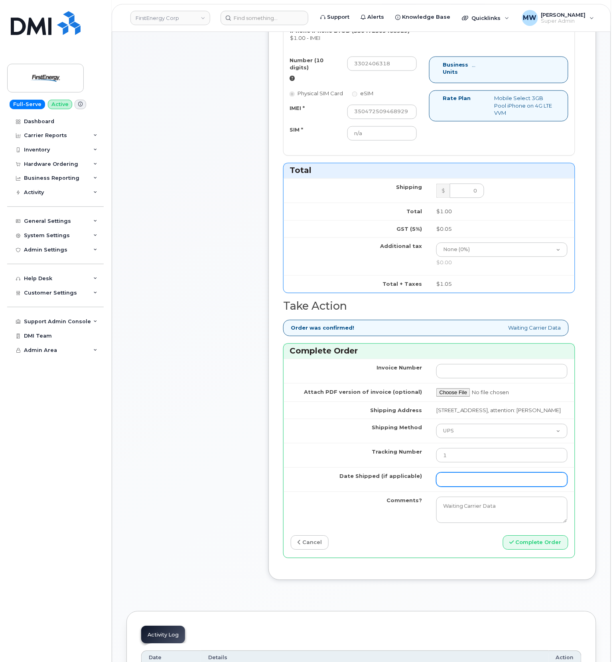
click at [498, 487] on input "Date Shipped (if applicable)" at bounding box center [501, 480] width 131 height 14
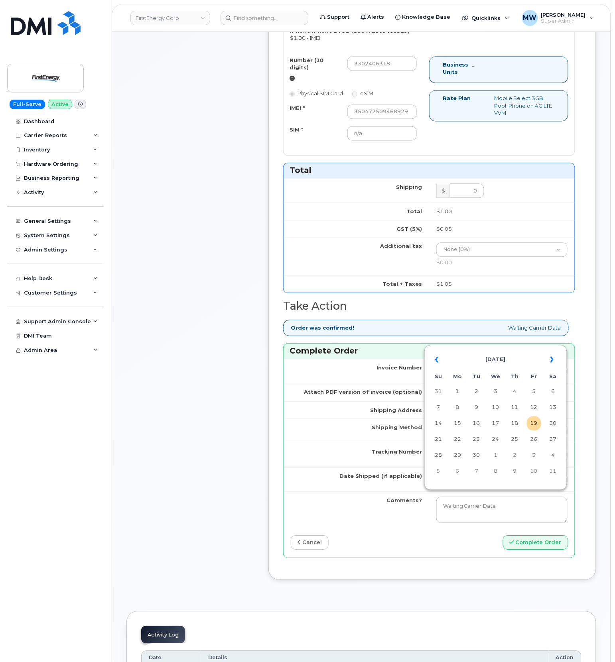
click at [530, 425] on td "19" at bounding box center [534, 424] width 14 height 14
type input "2025-09-19"
click at [540, 558] on div "Invoice Number Attach PDF version of invoice (optional) Shipping Address 2231 W…" at bounding box center [429, 458] width 291 height 199
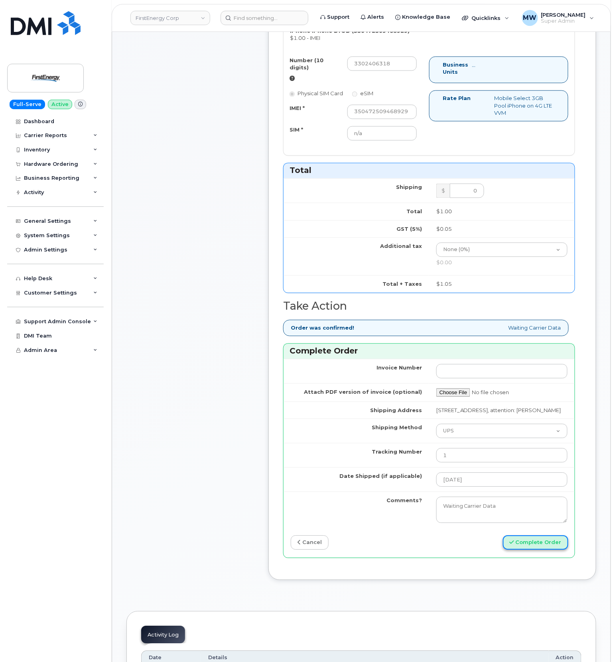
click at [540, 551] on button "Complete Order" at bounding box center [535, 543] width 65 height 15
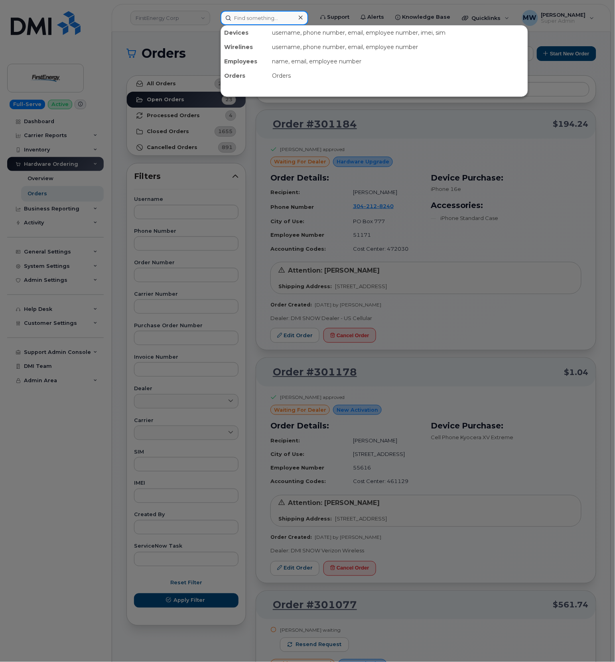
click at [260, 16] on input at bounding box center [265, 18] width 88 height 14
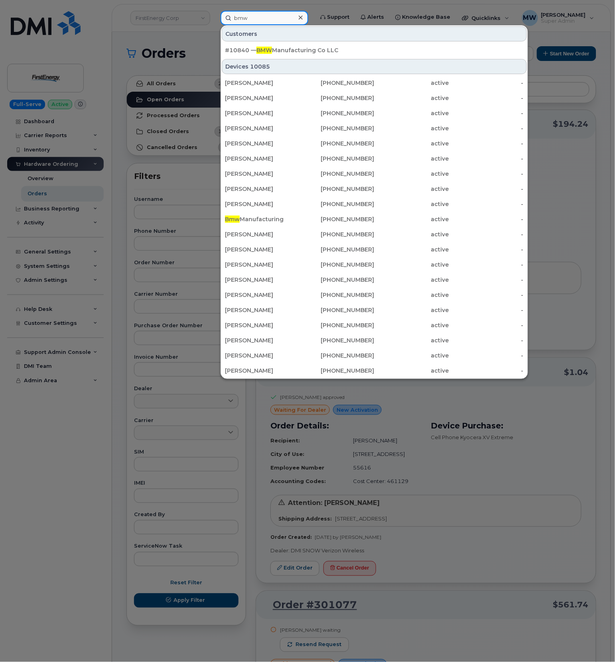
type input "bmw"
click at [268, 43] on link "#10840 — BMW Manufacturing Co LLC" at bounding box center [374, 50] width 305 height 14
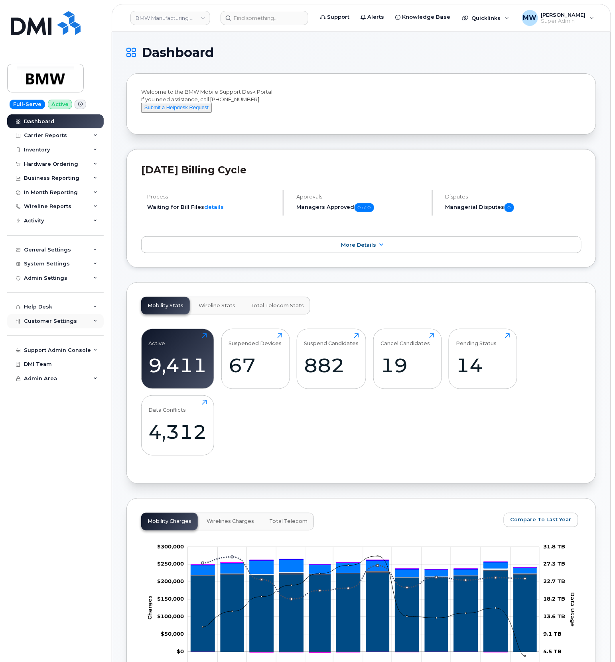
click at [42, 329] on div "Customer Settings" at bounding box center [55, 321] width 97 height 14
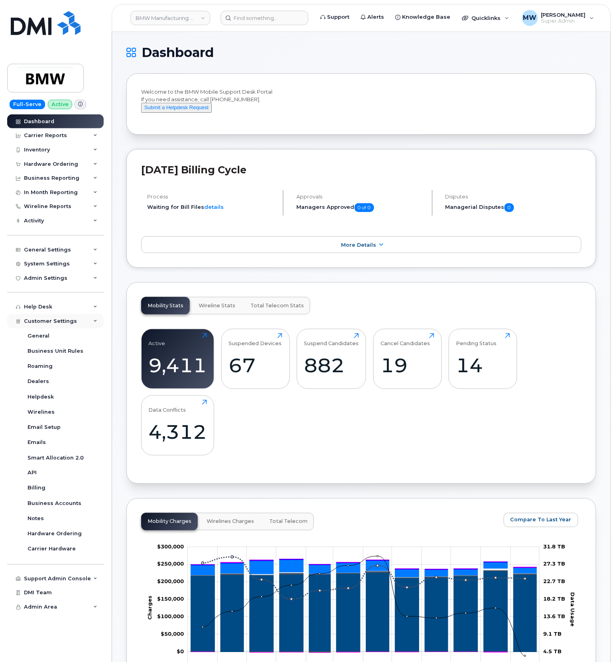
click at [50, 318] on div "Customer Settings" at bounding box center [55, 321] width 97 height 14
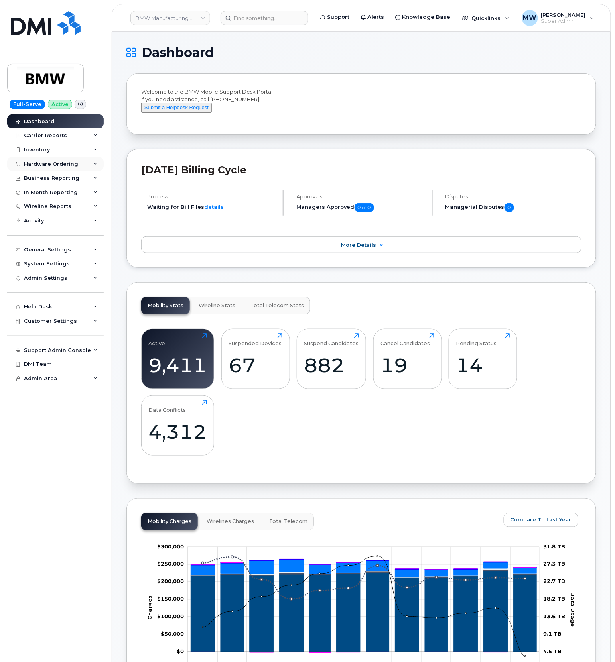
click at [63, 165] on div "Hardware Ordering" at bounding box center [51, 164] width 54 height 6
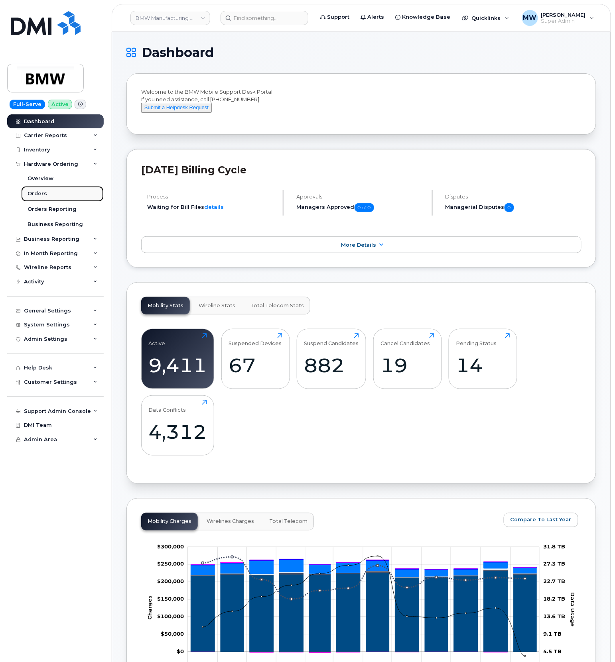
click at [40, 191] on div "Orders" at bounding box center [38, 193] width 20 height 7
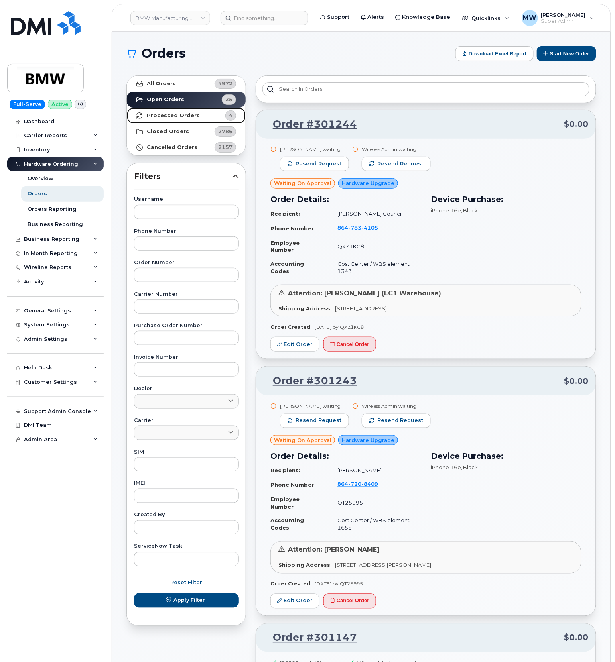
click at [198, 120] on link "Processed Orders 4" at bounding box center [186, 116] width 119 height 16
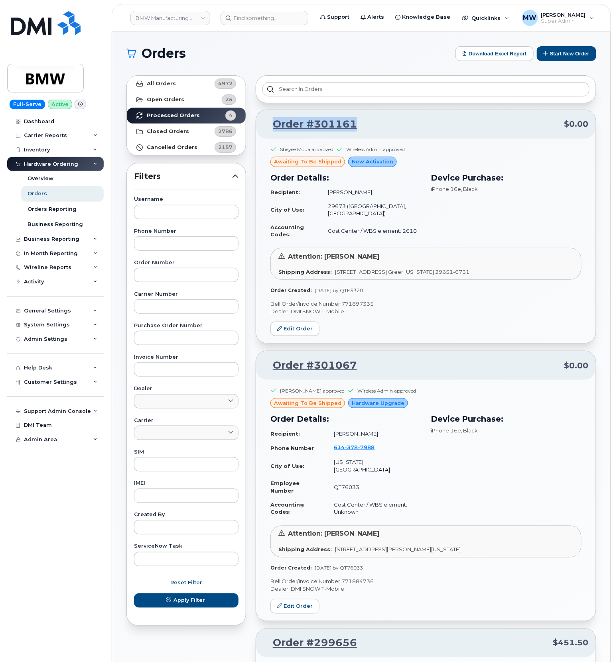
drag, startPoint x: 359, startPoint y: 129, endPoint x: 270, endPoint y: 128, distance: 89.3
click at [270, 128] on p "Order #301161 $0.00" at bounding box center [425, 124] width 325 height 14
copy link "Order #301161"
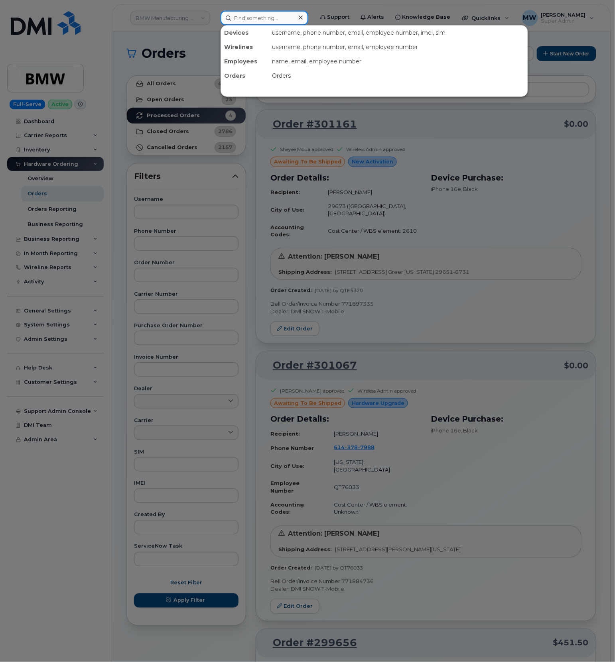
drag, startPoint x: 254, startPoint y: 14, endPoint x: 253, endPoint y: 10, distance: 4.1
click at [254, 14] on input at bounding box center [265, 18] width 88 height 14
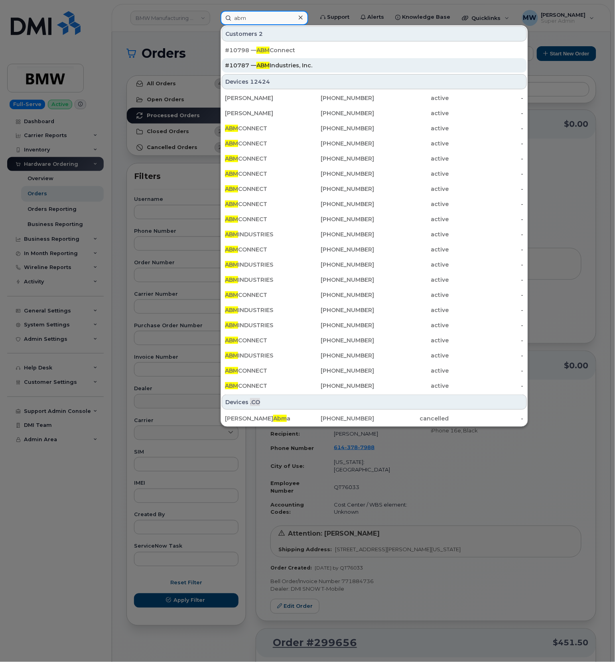
type input "abm"
click at [329, 64] on div "#10787 — ABM Industries, Inc." at bounding box center [374, 65] width 299 height 8
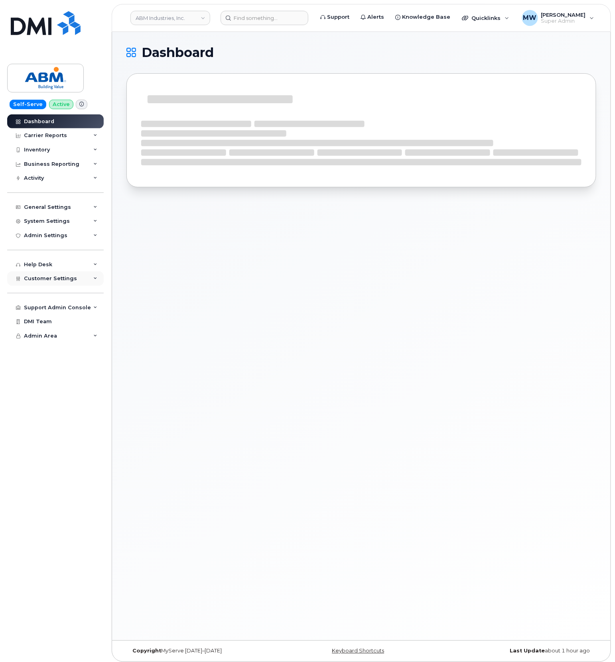
click at [50, 276] on span "Customer Settings" at bounding box center [50, 279] width 53 height 6
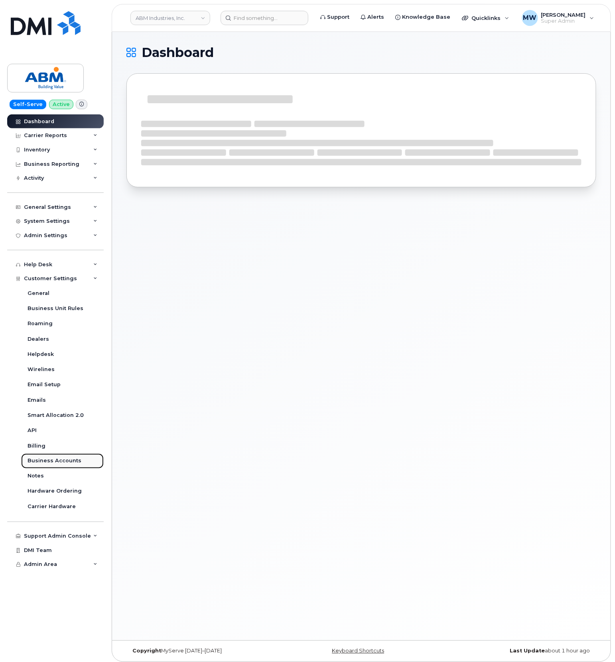
click at [63, 461] on div "Business Accounts" at bounding box center [55, 461] width 54 height 7
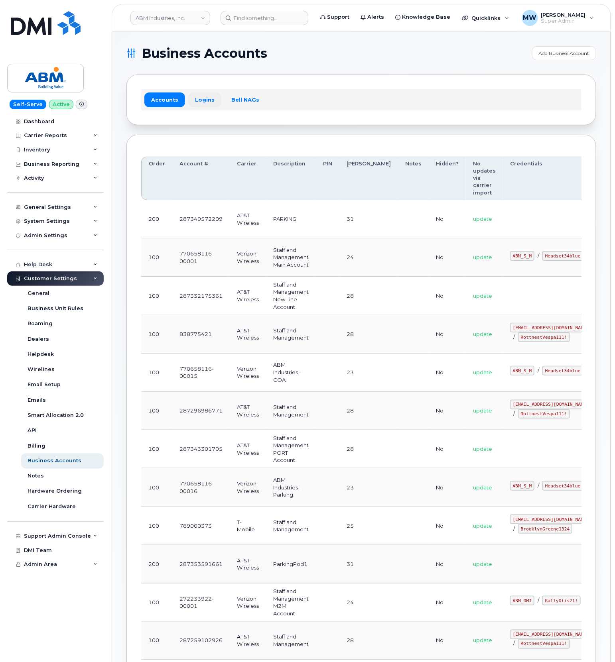
click at [203, 98] on link "Logins" at bounding box center [204, 100] width 33 height 14
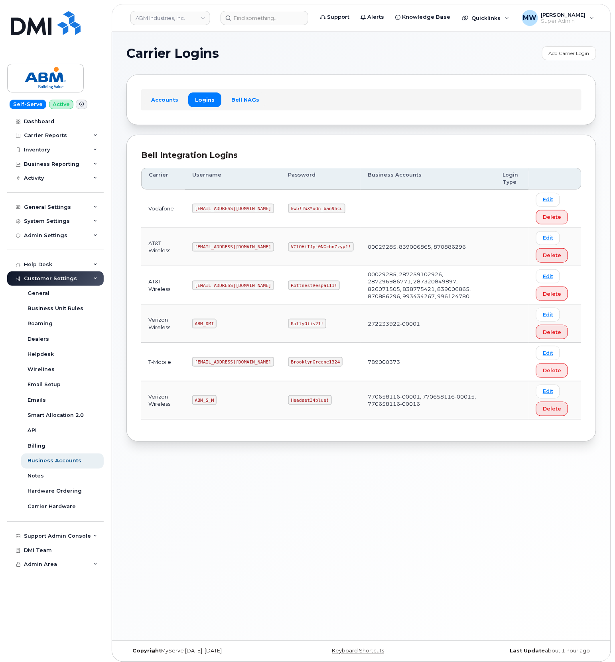
click at [218, 287] on code "[EMAIL_ADDRESS][DOMAIN_NAME]" at bounding box center [233, 286] width 82 height 10
drag, startPoint x: 218, startPoint y: 287, endPoint x: 39, endPoint y: 277, distance: 178.9
click at [218, 288] on code "[EMAIL_ADDRESS][DOMAIN_NAME]" at bounding box center [233, 286] width 82 height 10
copy code "[EMAIL_ADDRESS][DOMAIN_NAME]"
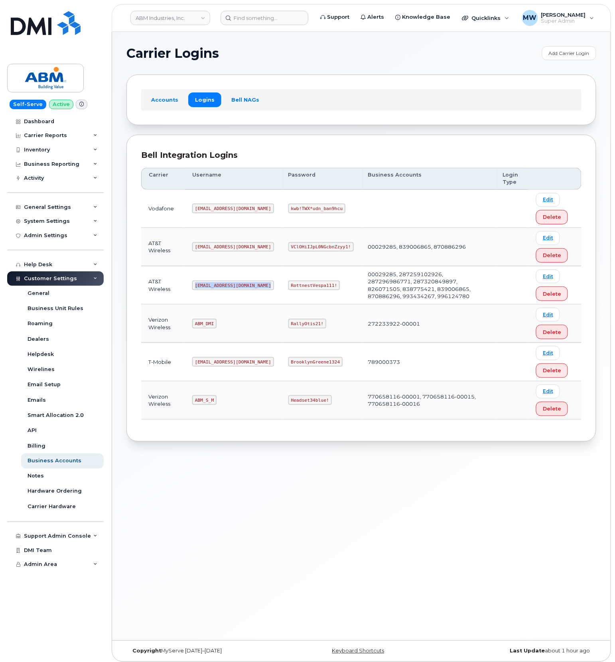
click at [295, 280] on td "RottnestVespa111!" at bounding box center [321, 285] width 80 height 38
